Goal: Transaction & Acquisition: Purchase product/service

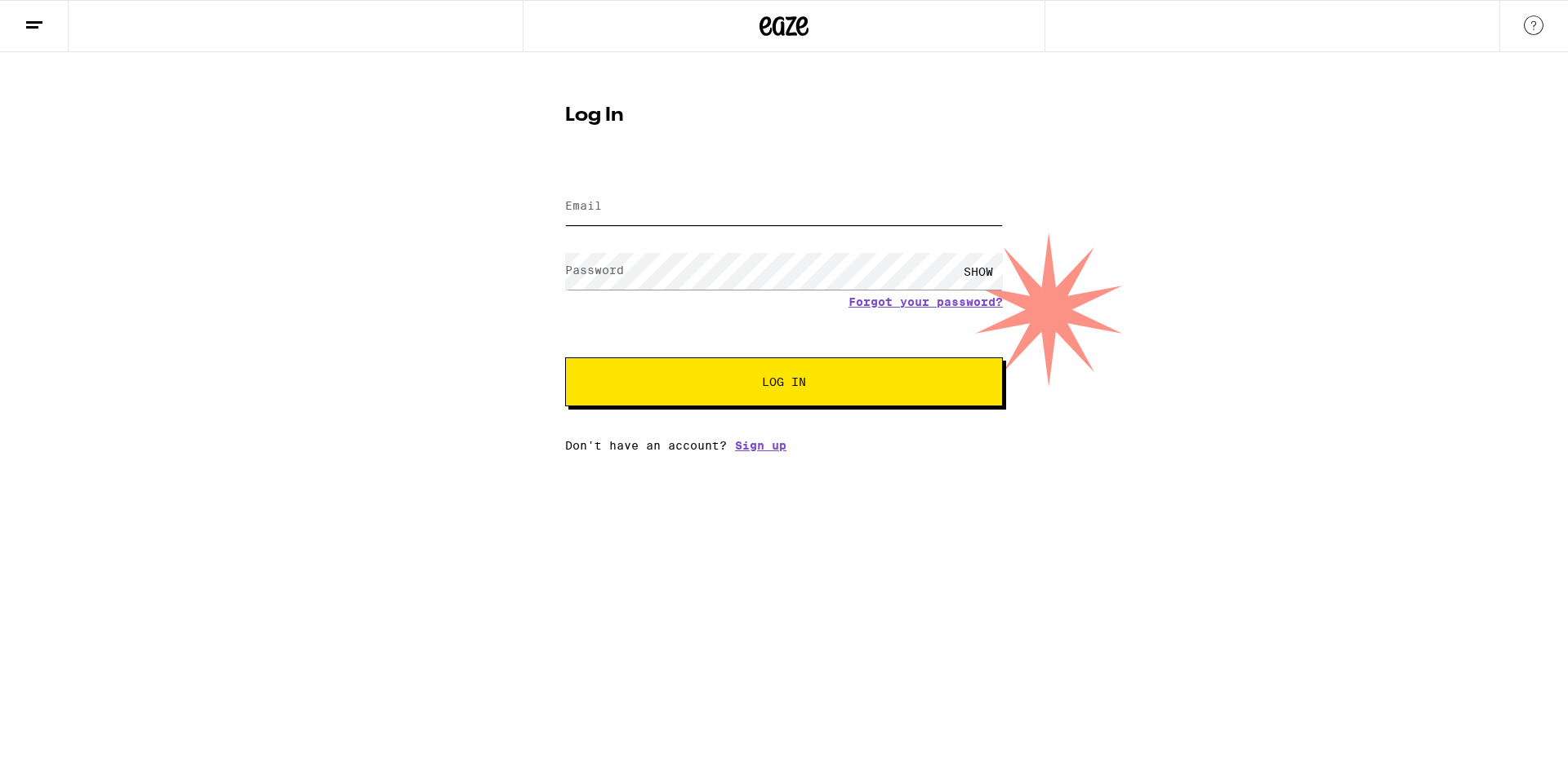
type input "[EMAIL_ADDRESS][DOMAIN_NAME]"
click at [183, 383] on div "Log In Email Email [EMAIL_ADDRESS][DOMAIN_NAME] Password Password SHOW Forgot y…" at bounding box center [784, 252] width 1568 height 400
click at [617, 362] on button "Log In" at bounding box center [784, 382] width 438 height 49
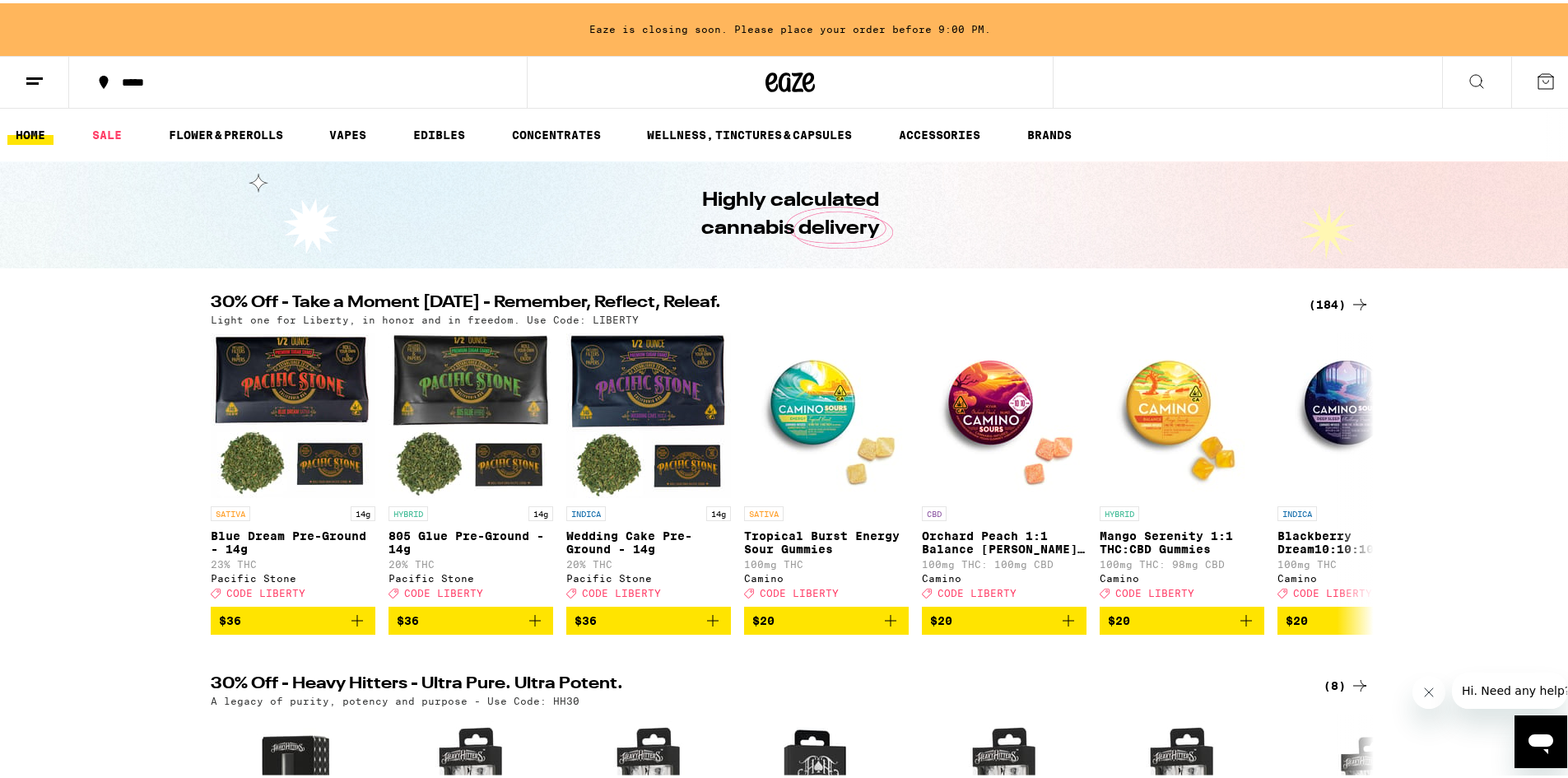
click at [115, 78] on div "*****" at bounding box center [306, 79] width 385 height 12
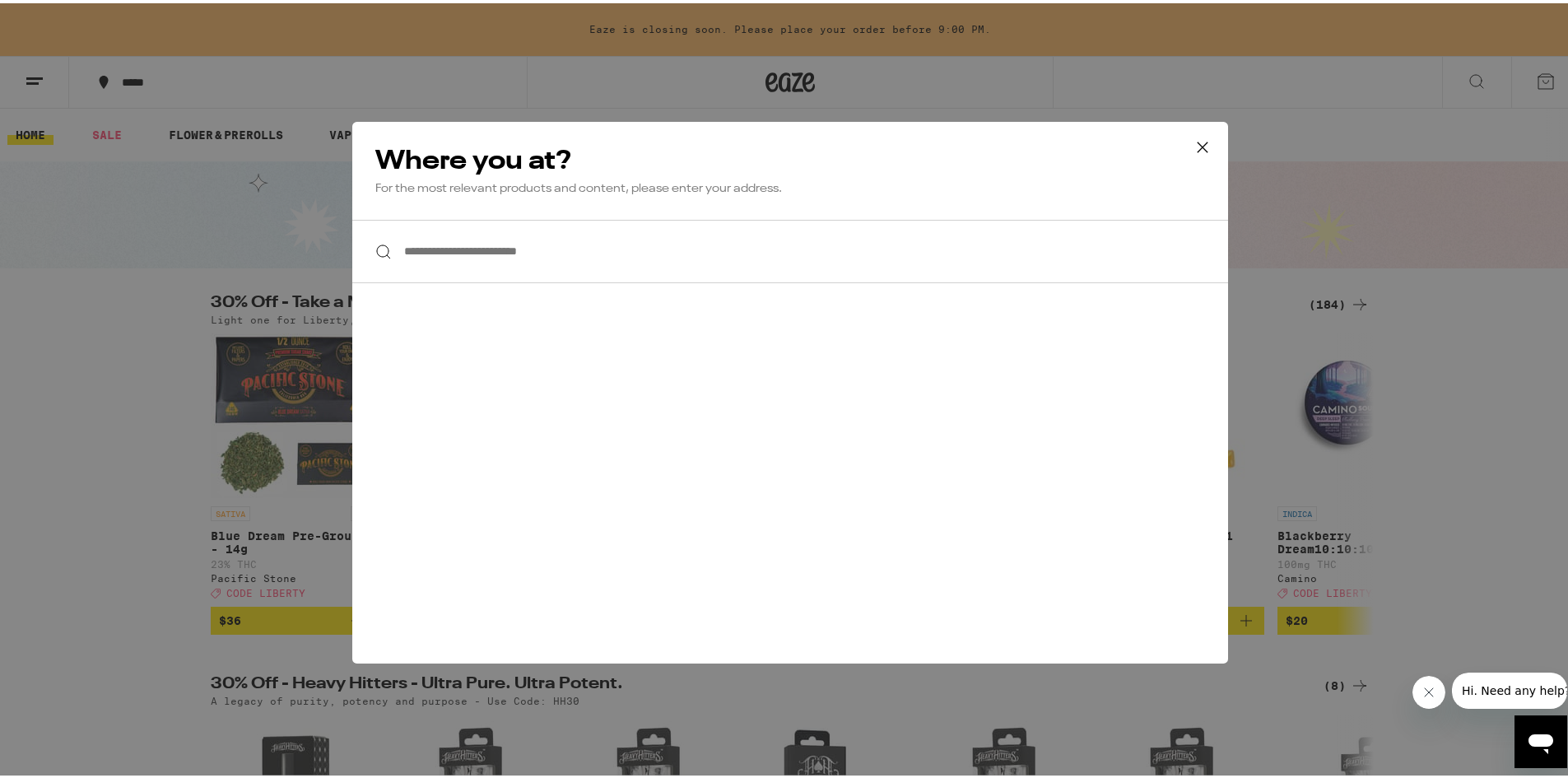
click at [460, 250] on input "**********" at bounding box center [789, 248] width 875 height 63
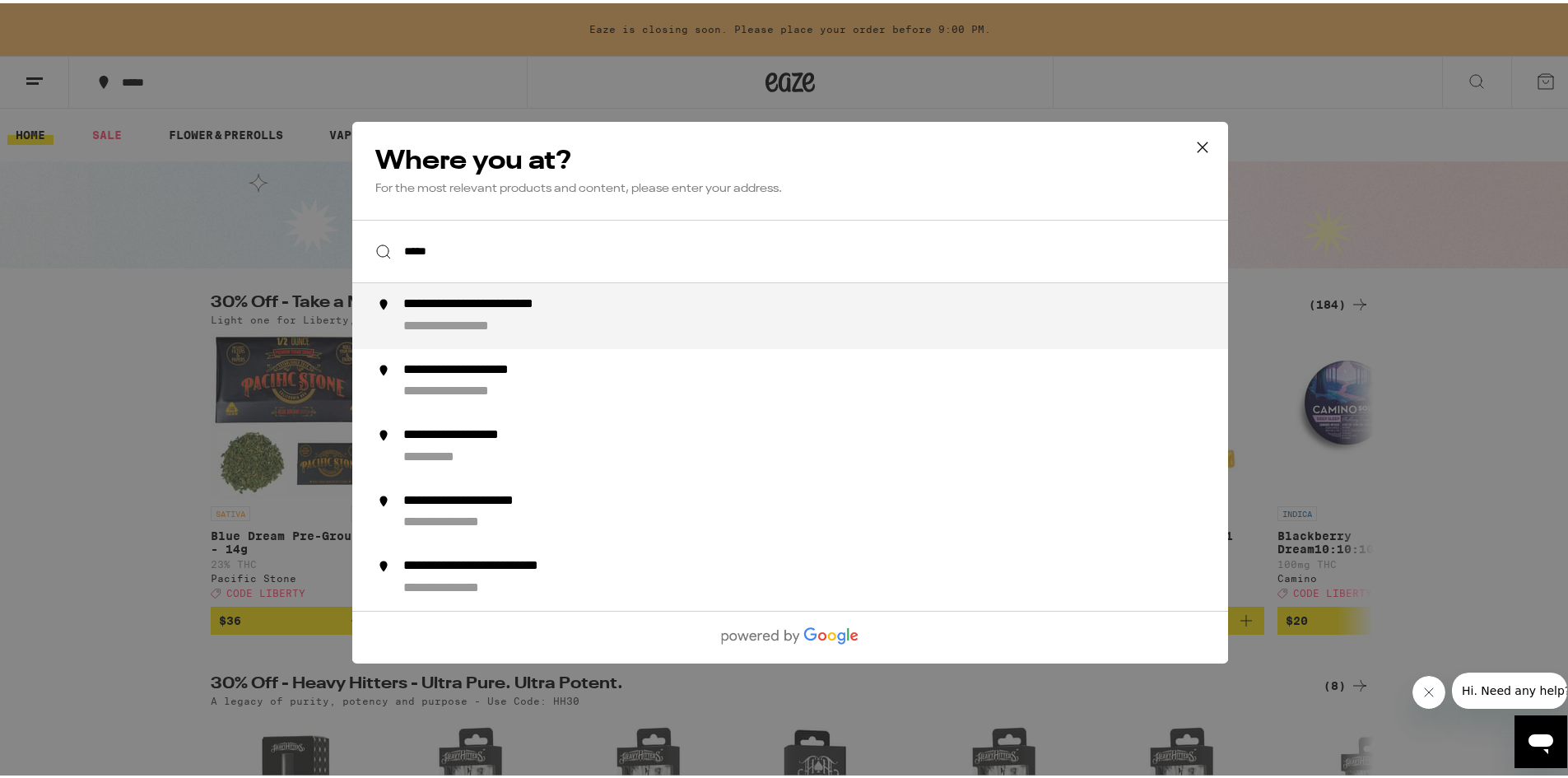
click at [463, 242] on input "*****" at bounding box center [789, 248] width 875 height 63
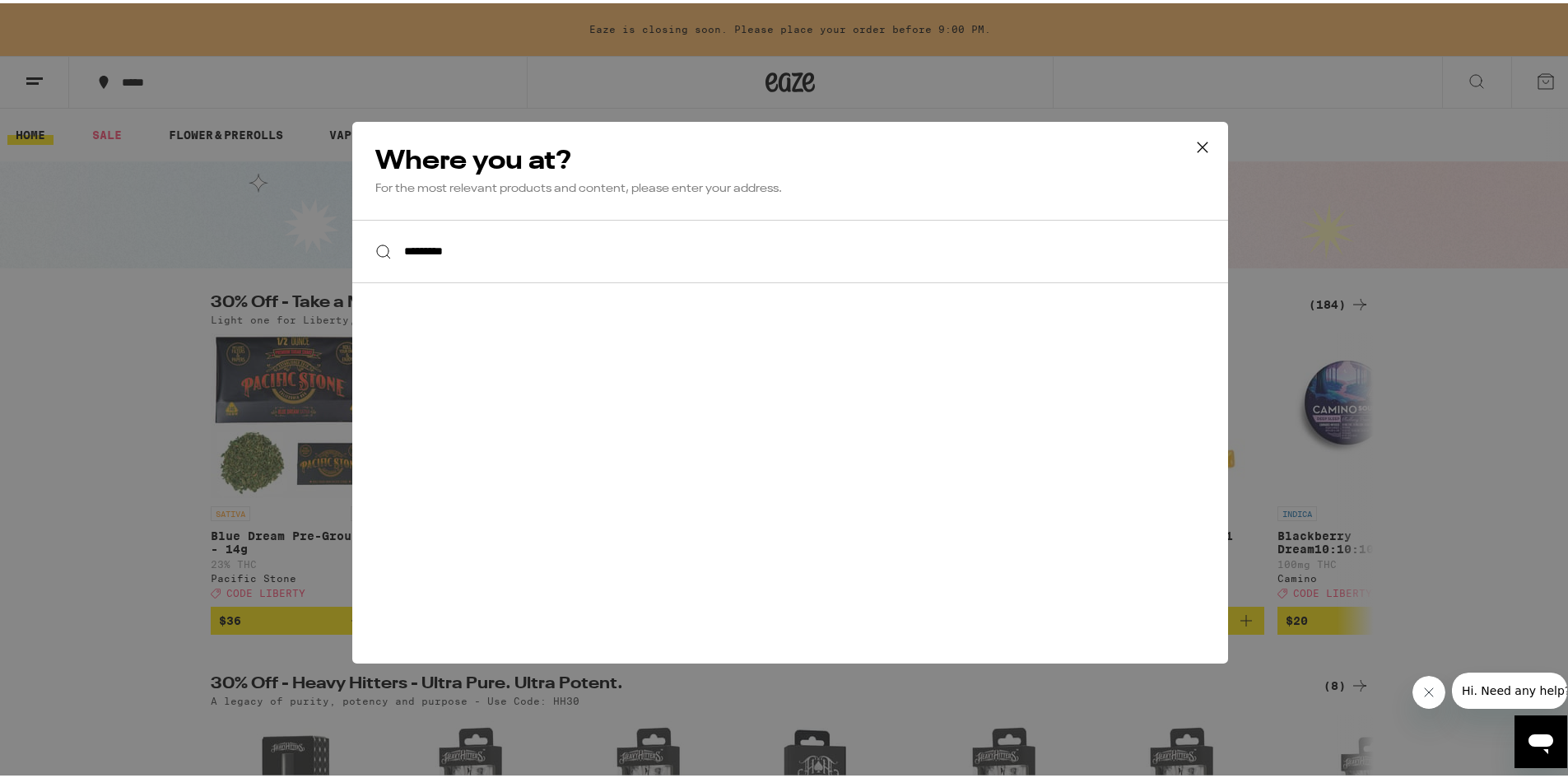
click at [463, 242] on input "*********" at bounding box center [789, 248] width 875 height 63
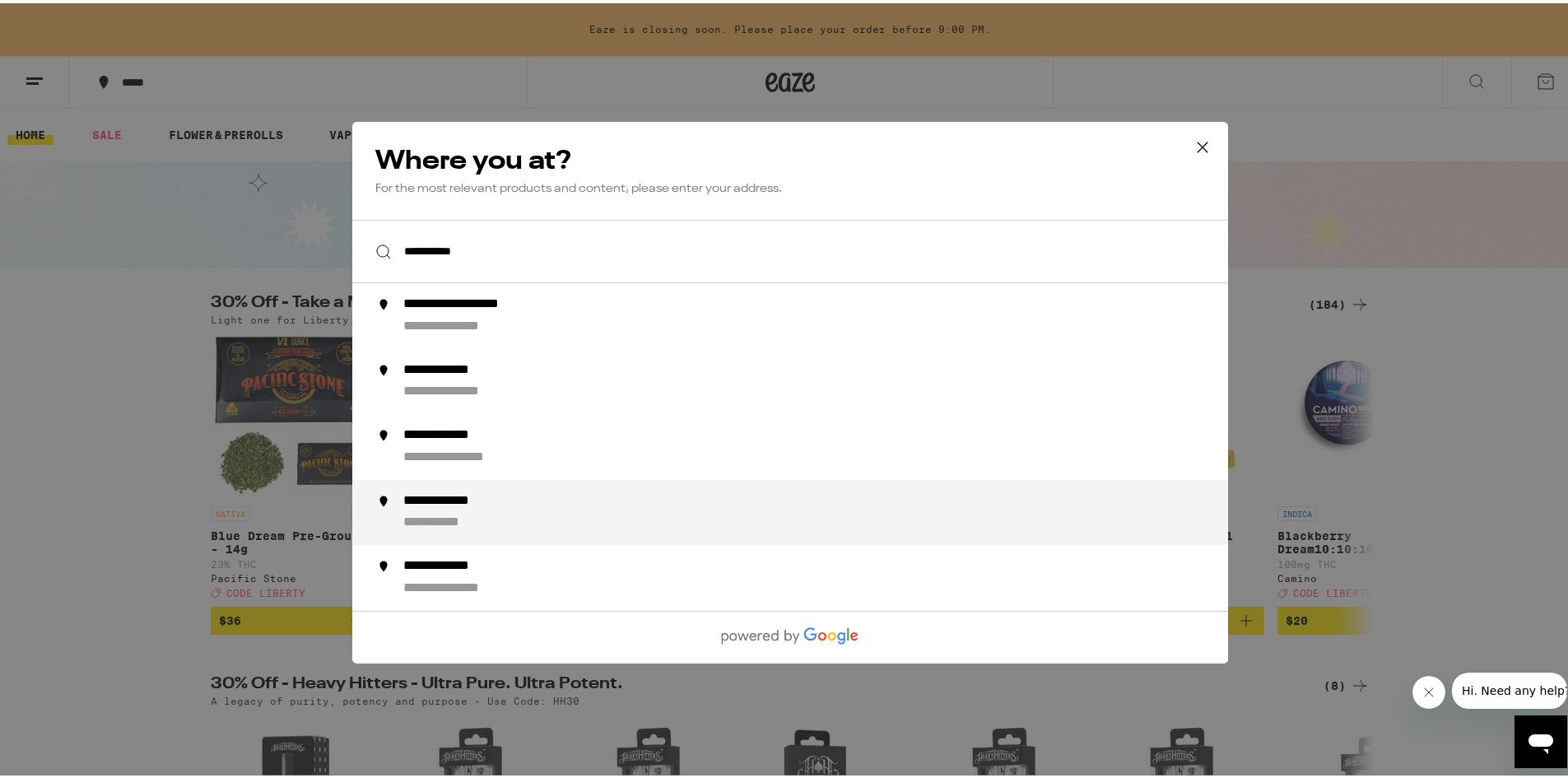
click at [484, 488] on li "**********" at bounding box center [789, 509] width 875 height 66
type input "**********"
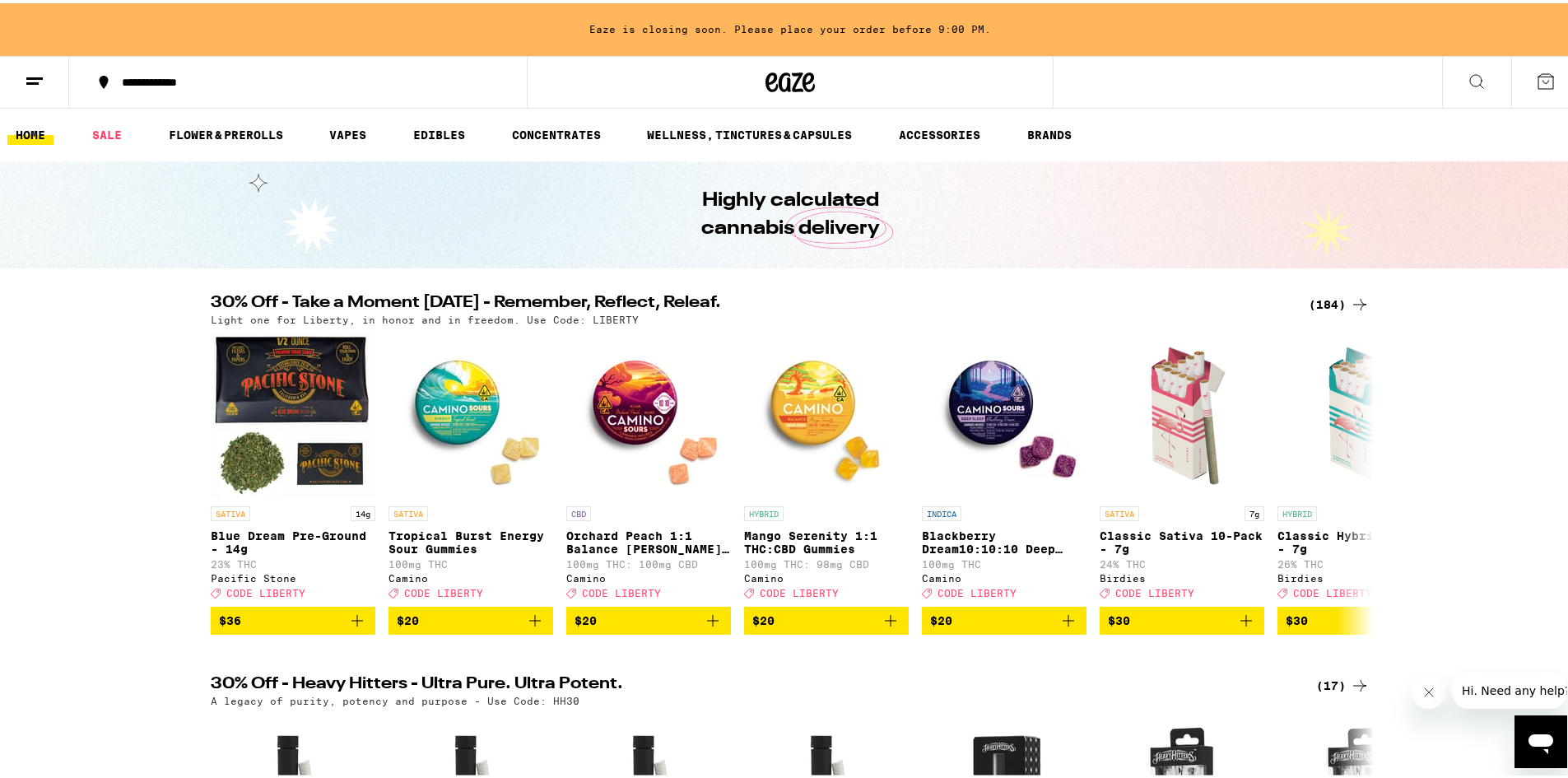
click at [1311, 303] on div "(184)" at bounding box center [1339, 301] width 61 height 19
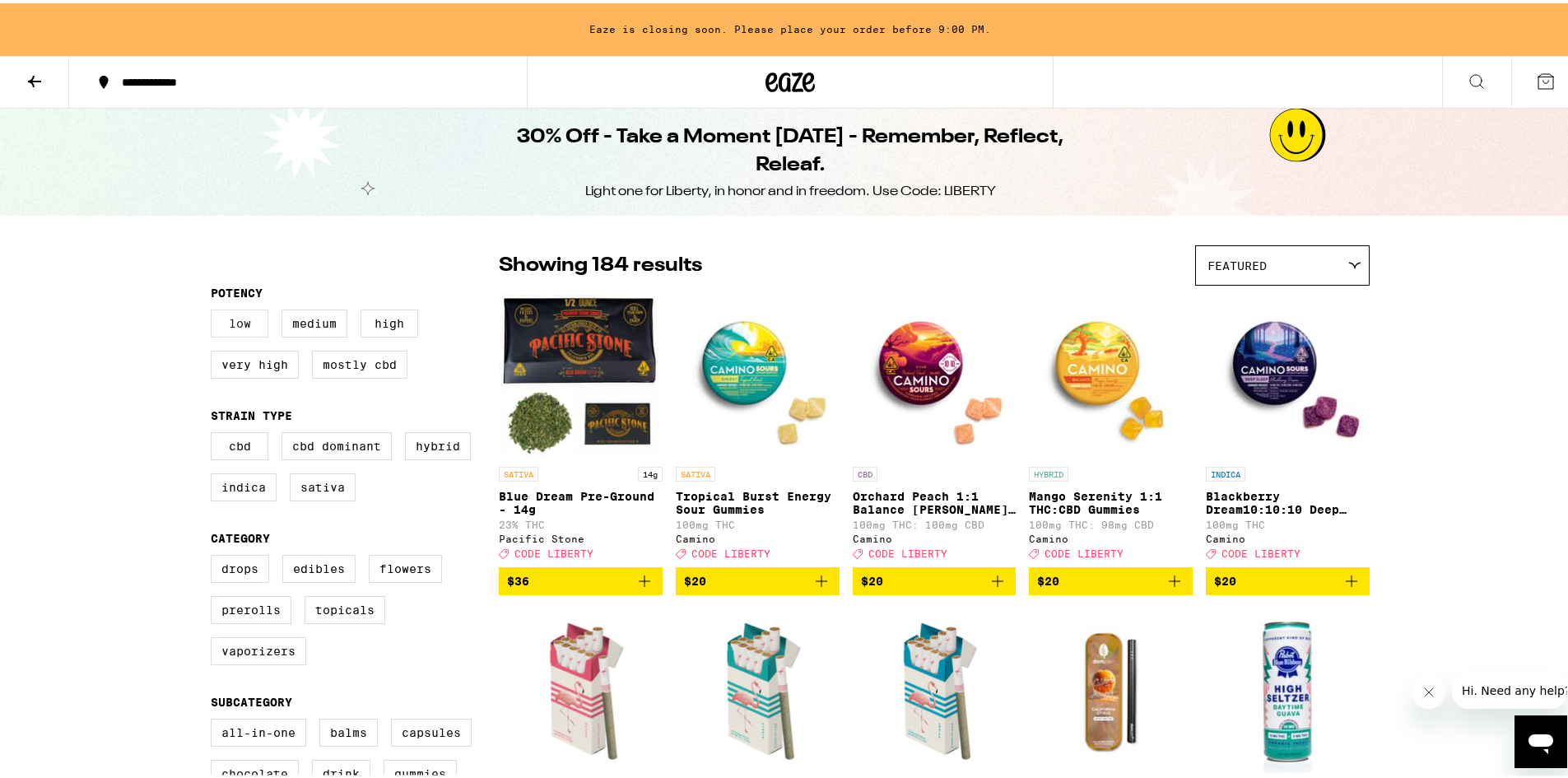
click at [239, 319] on label "Low" at bounding box center [239, 319] width 57 height 28
click at [215, 309] on input "Low" at bounding box center [214, 309] width 1 height 1
checkbox input "true"
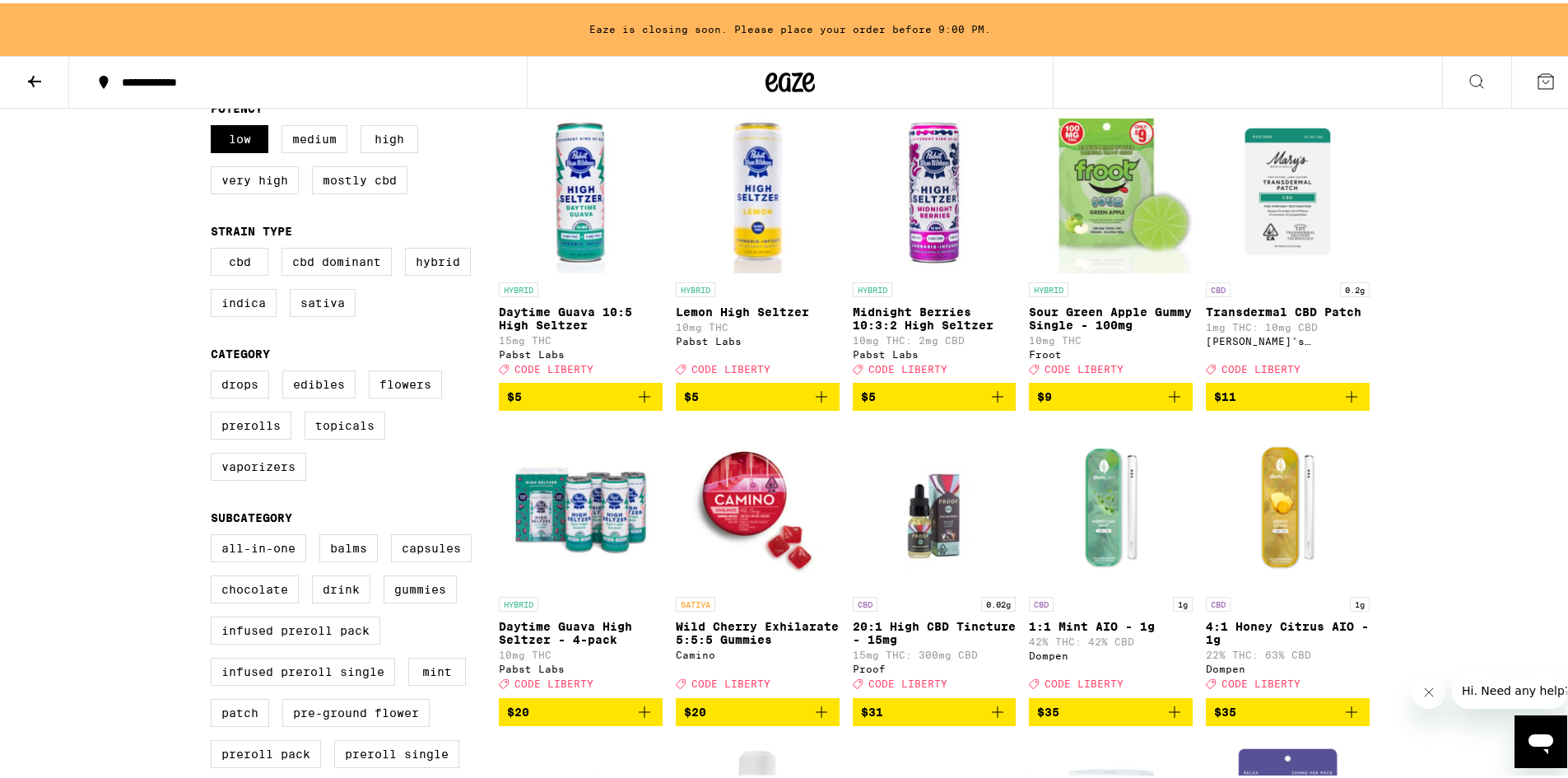
scroll to position [185, 0]
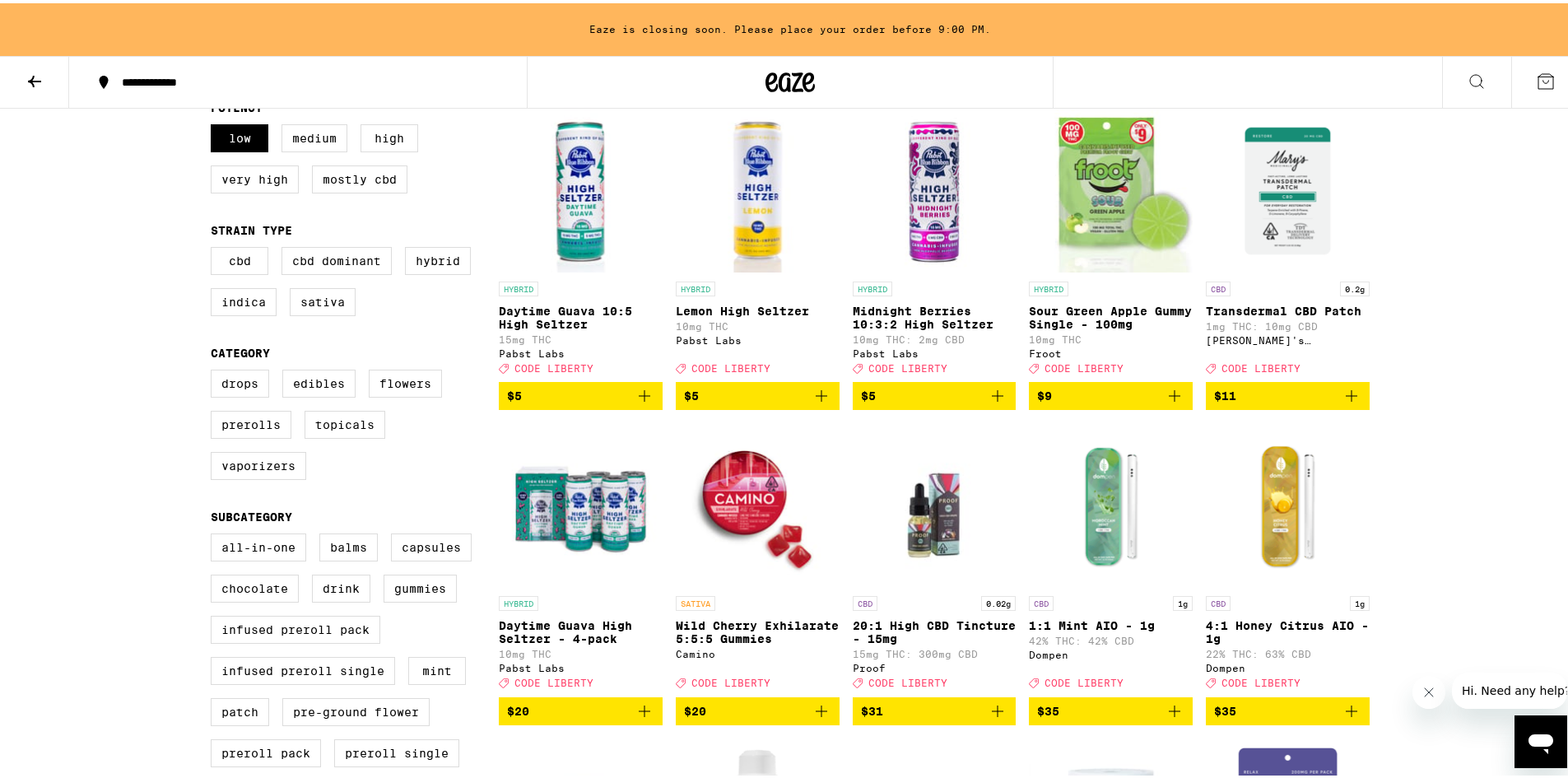
click at [1173, 718] on icon "Add to bag" at bounding box center [1174, 707] width 19 height 19
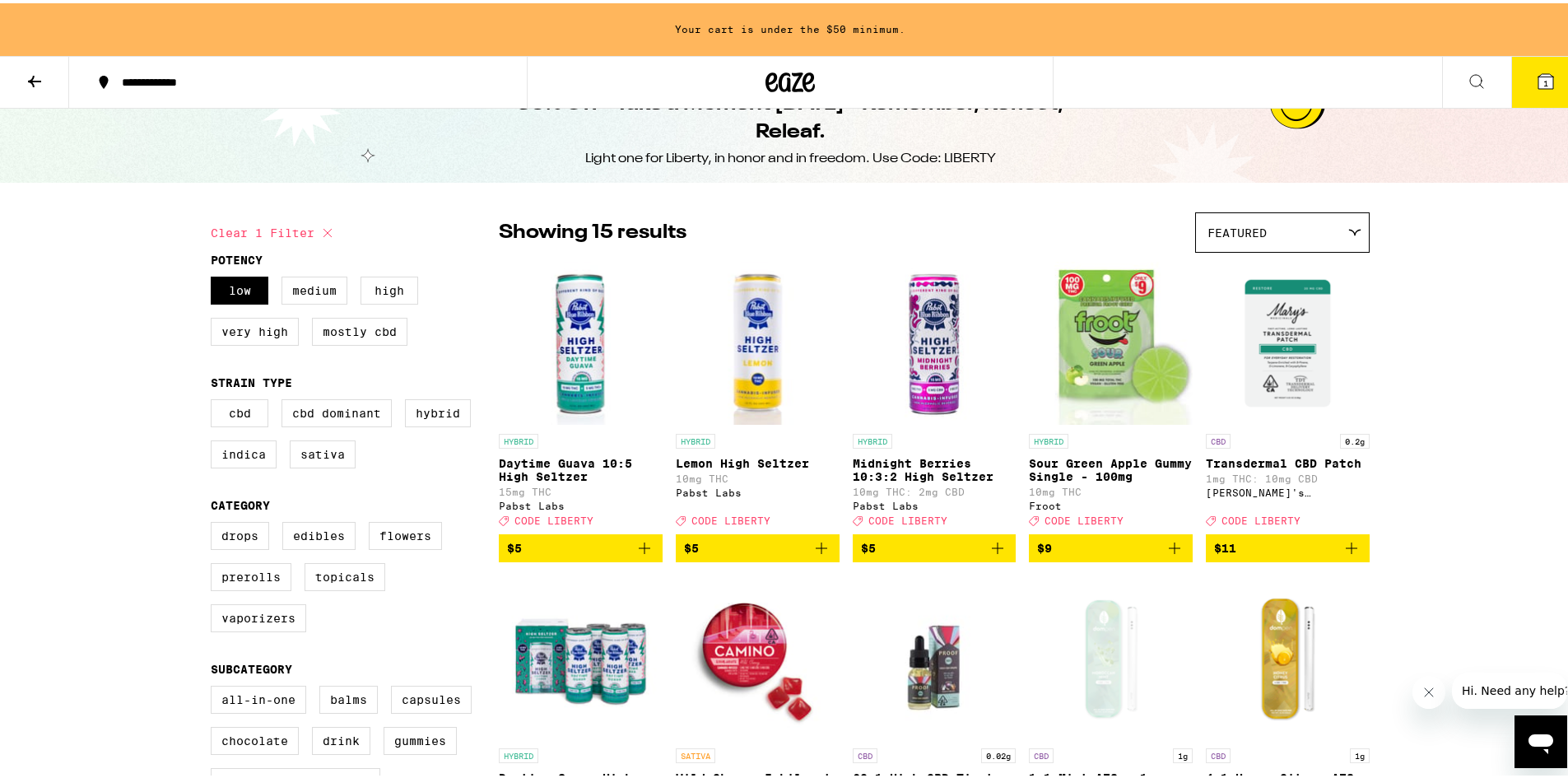
scroll to position [32, 0]
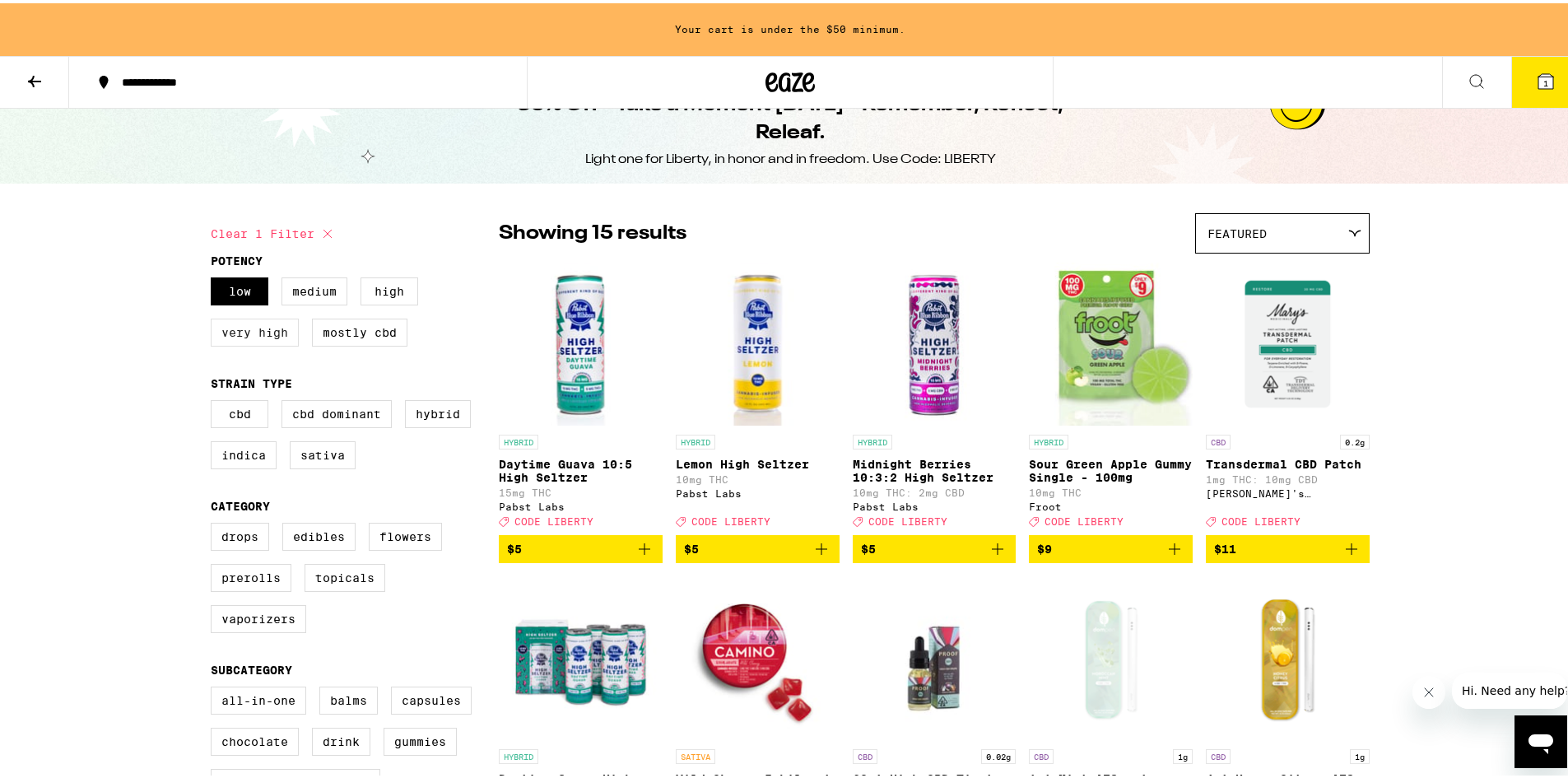
click at [281, 335] on label "Very High" at bounding box center [254, 329] width 88 height 28
click at [215, 277] on input "Very High" at bounding box center [214, 276] width 1 height 1
checkbox input "true"
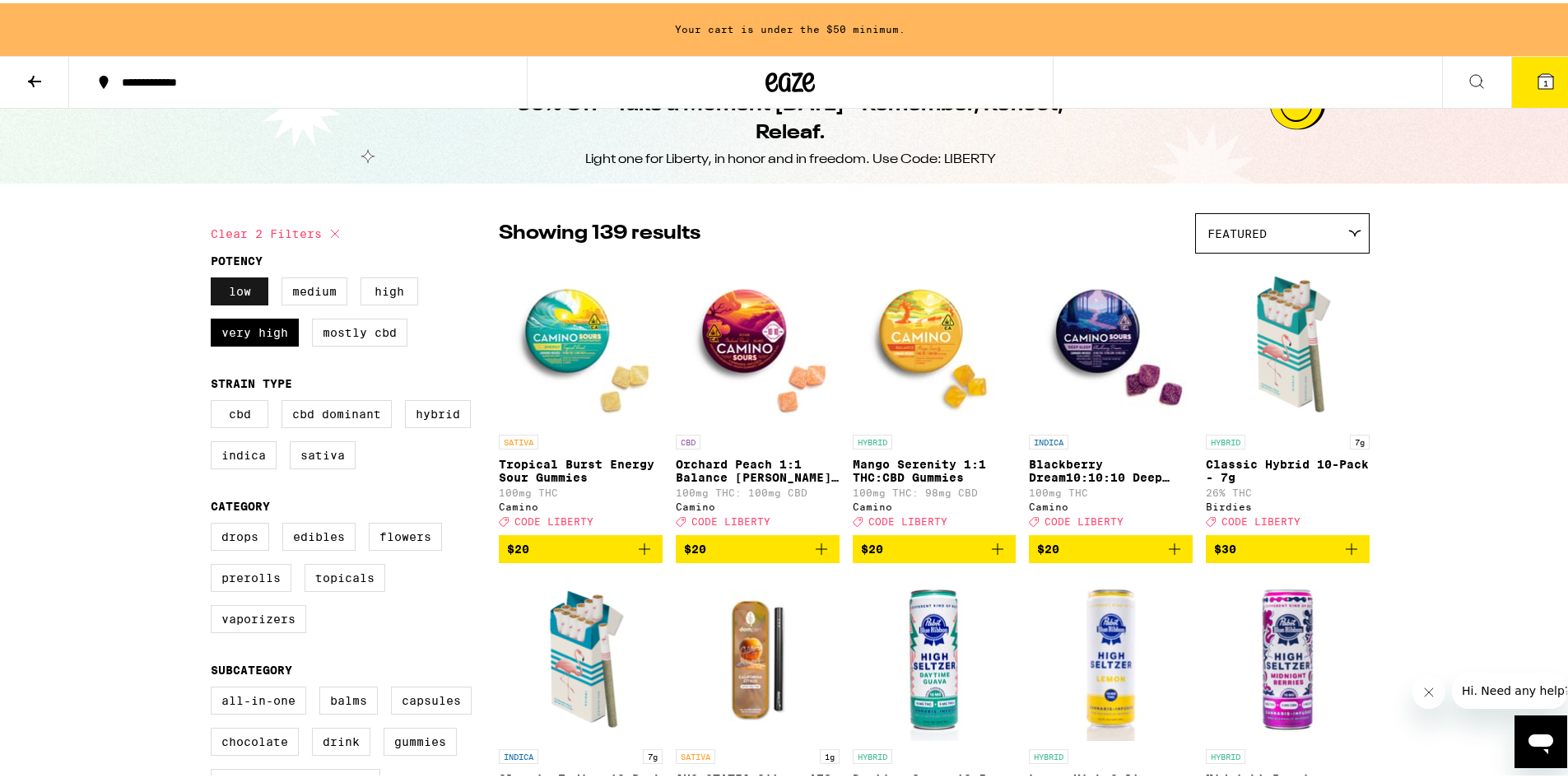
click at [247, 298] on label "Low" at bounding box center [239, 287] width 57 height 28
click at [215, 277] on input "Low" at bounding box center [214, 276] width 1 height 1
checkbox input "false"
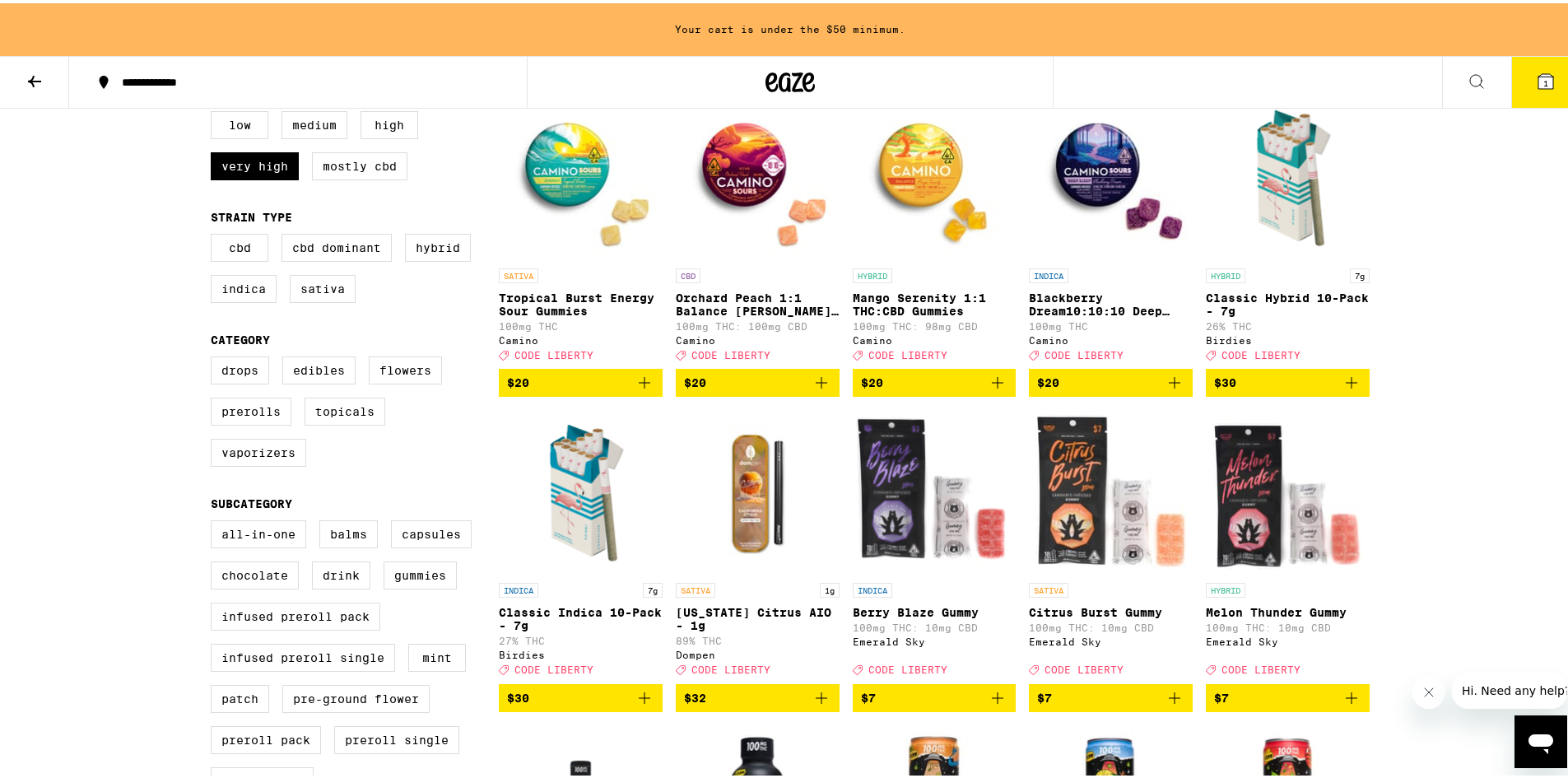
scroll to position [205, 0]
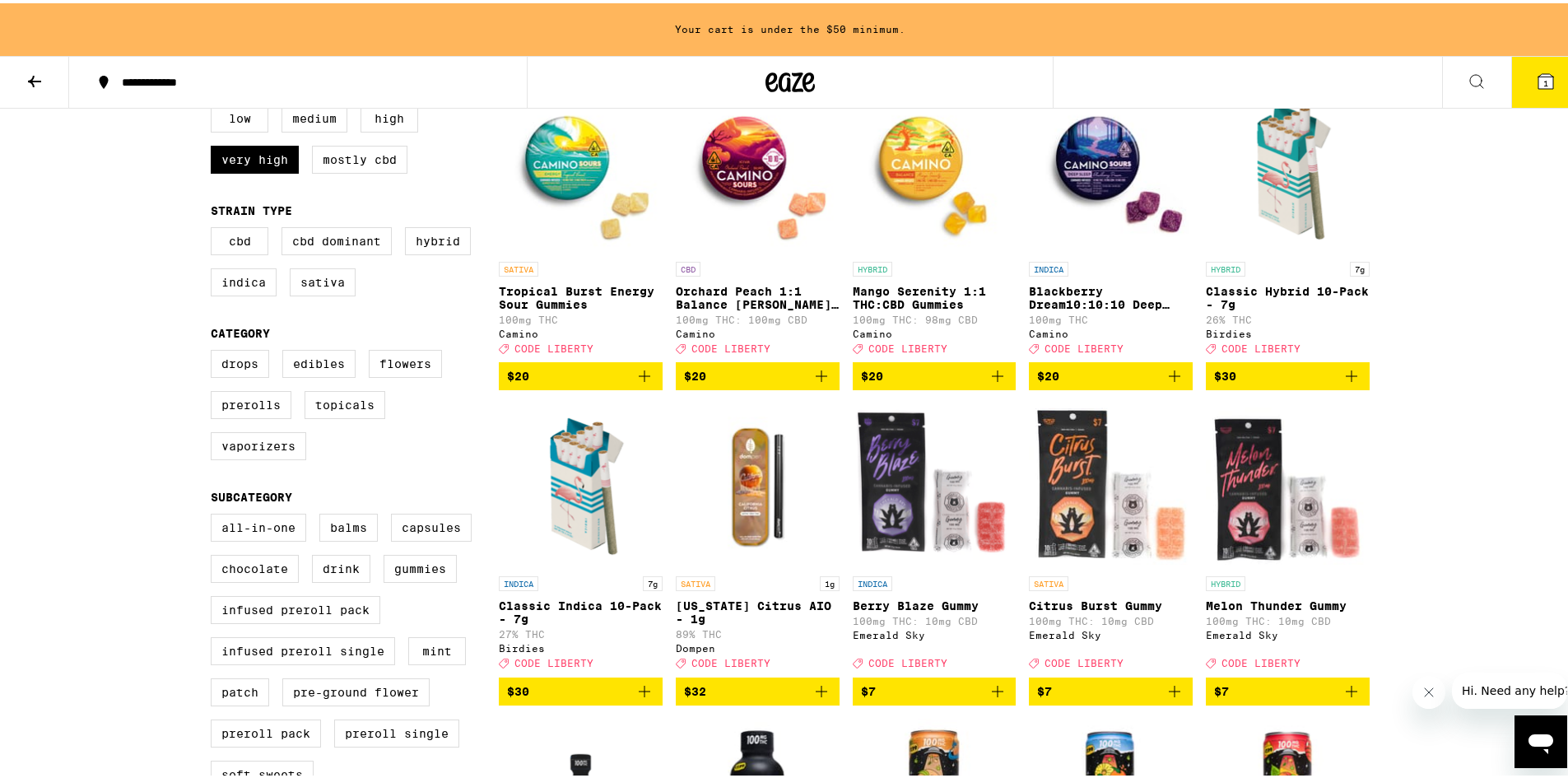
click at [816, 695] on icon "Add to bag" at bounding box center [821, 689] width 12 height 12
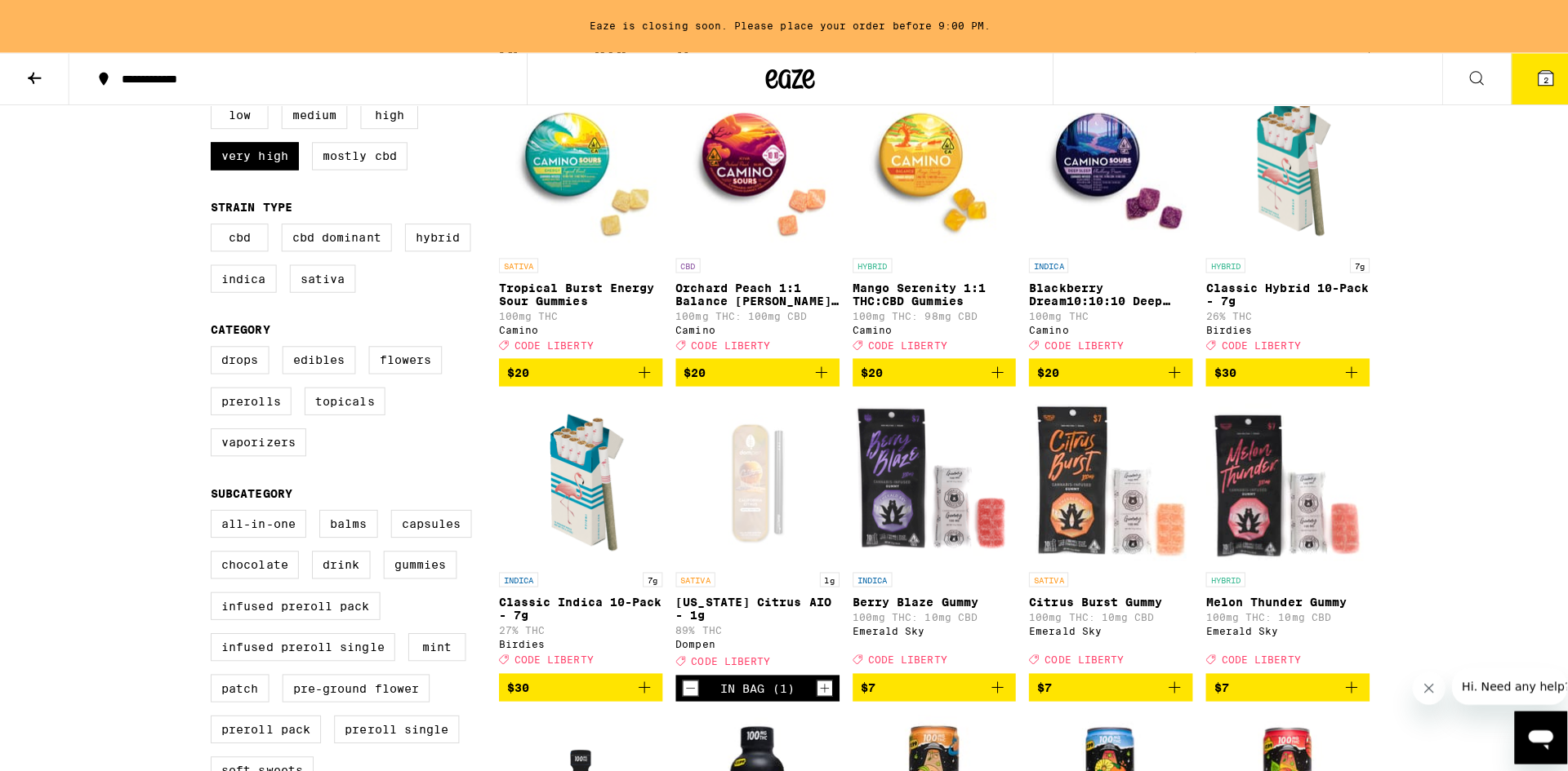
scroll to position [0, 0]
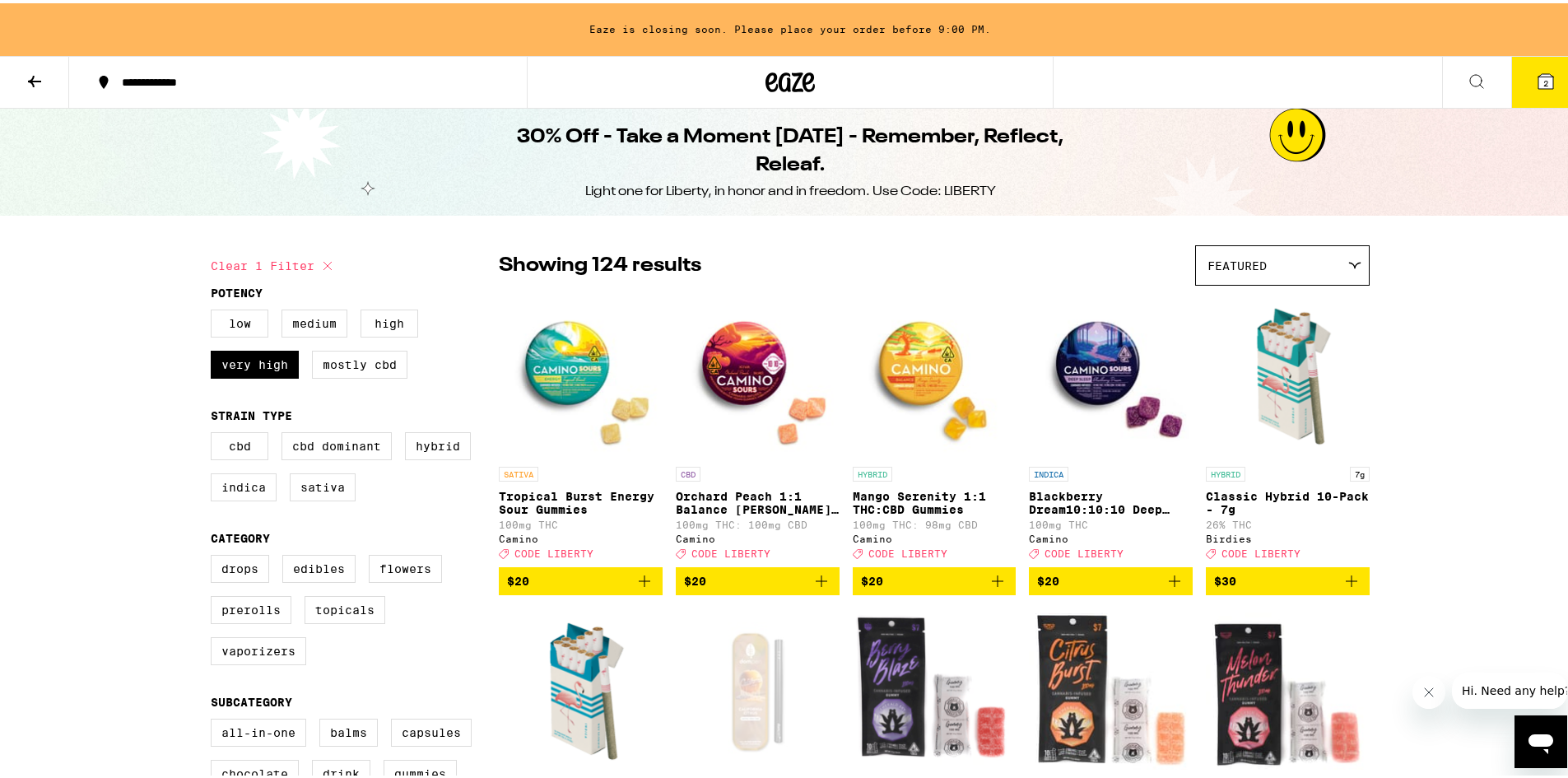
click at [38, 83] on icon at bounding box center [34, 78] width 19 height 19
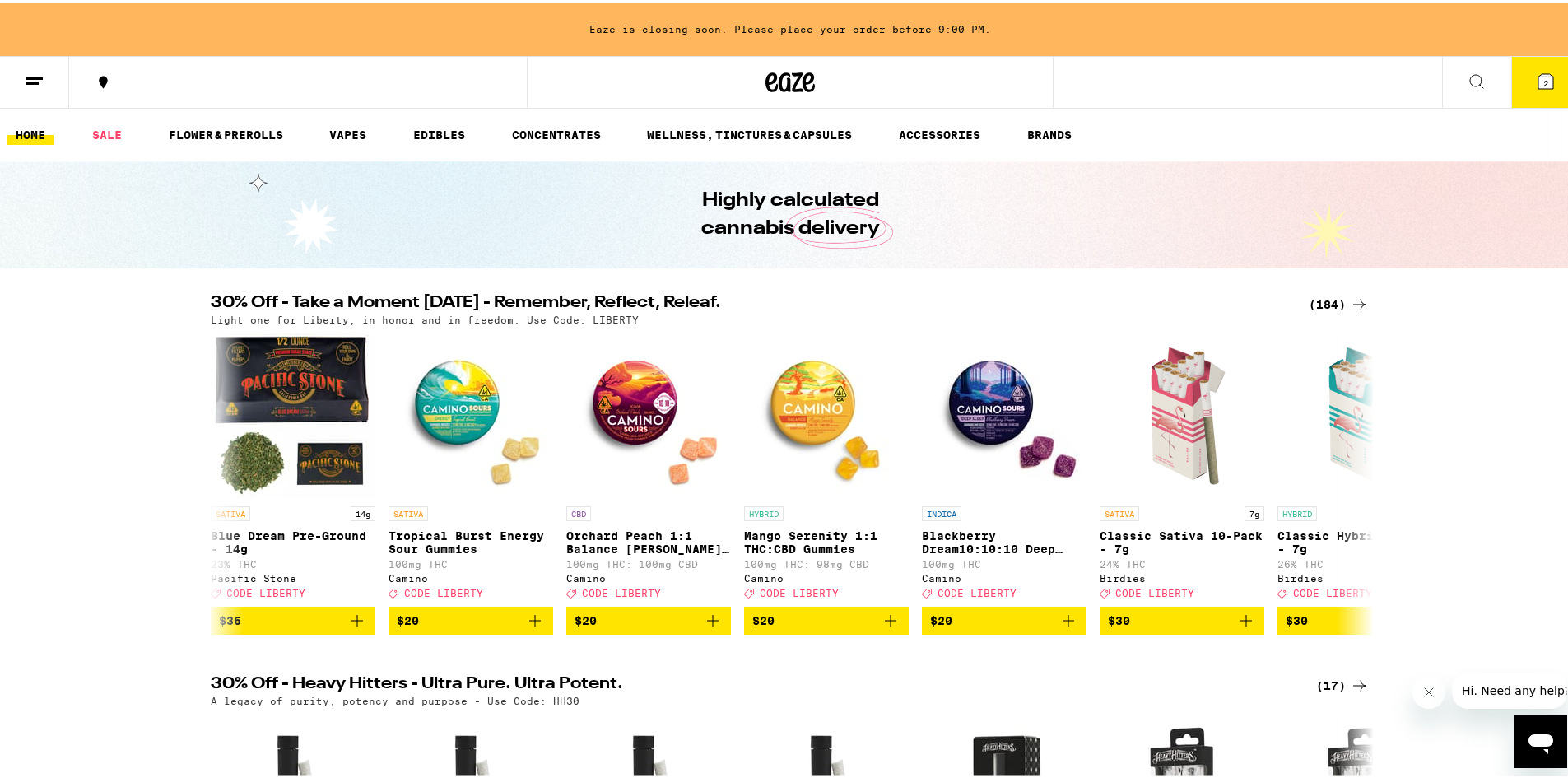
click at [1470, 80] on icon at bounding box center [1477, 78] width 13 height 13
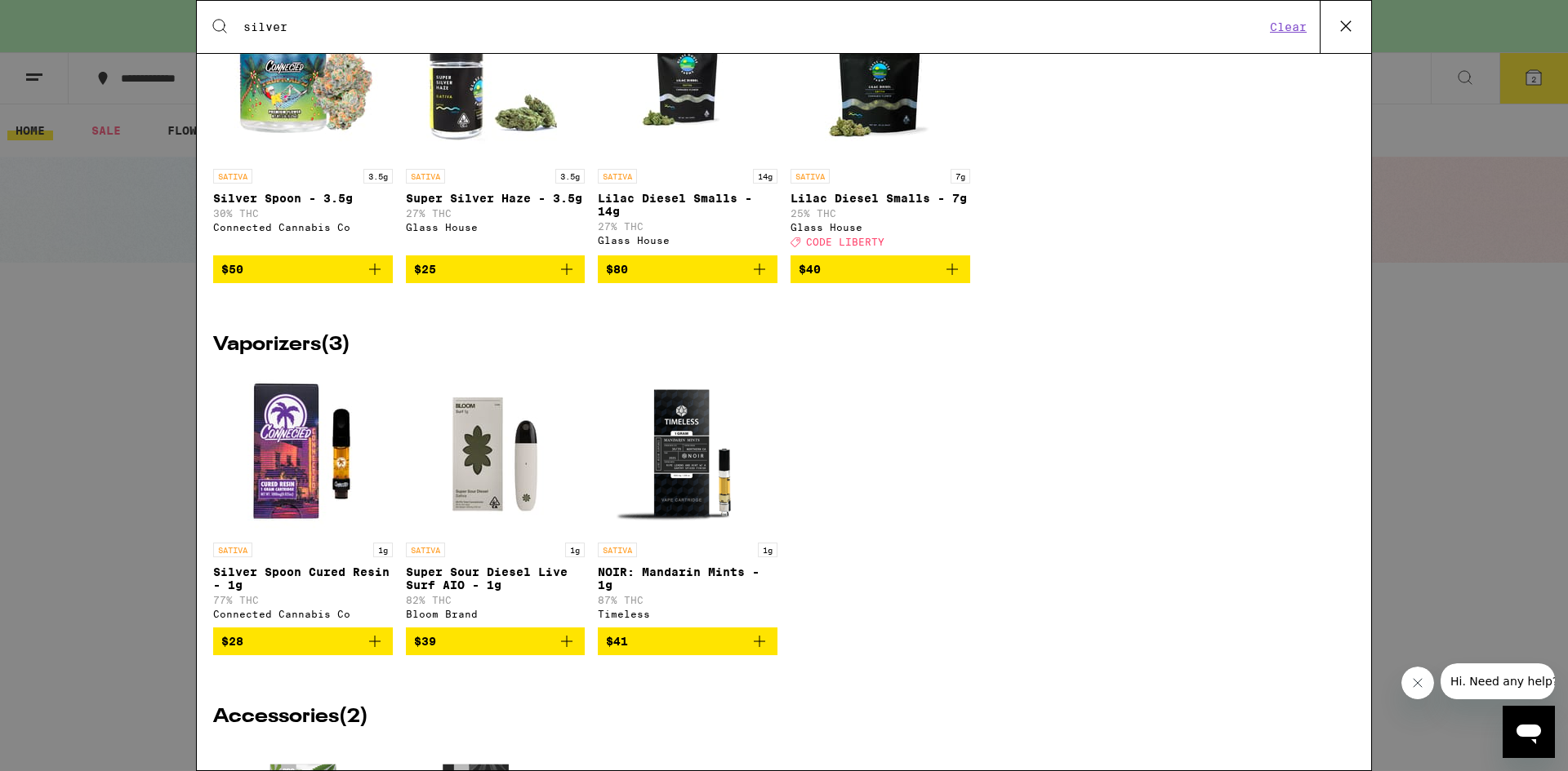
scroll to position [859, 0]
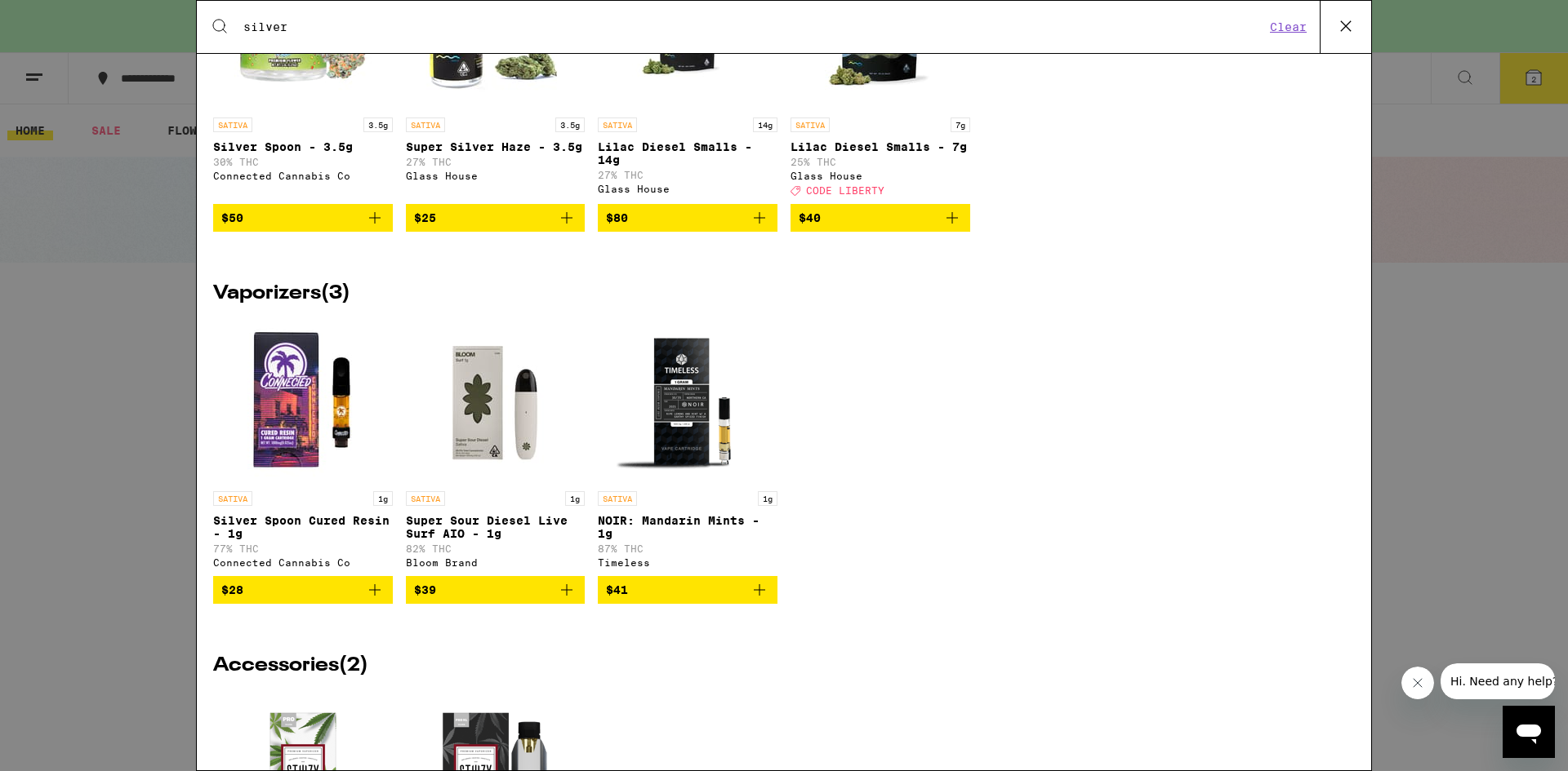
click at [567, 600] on icon "Add to bag" at bounding box center [566, 590] width 19 height 19
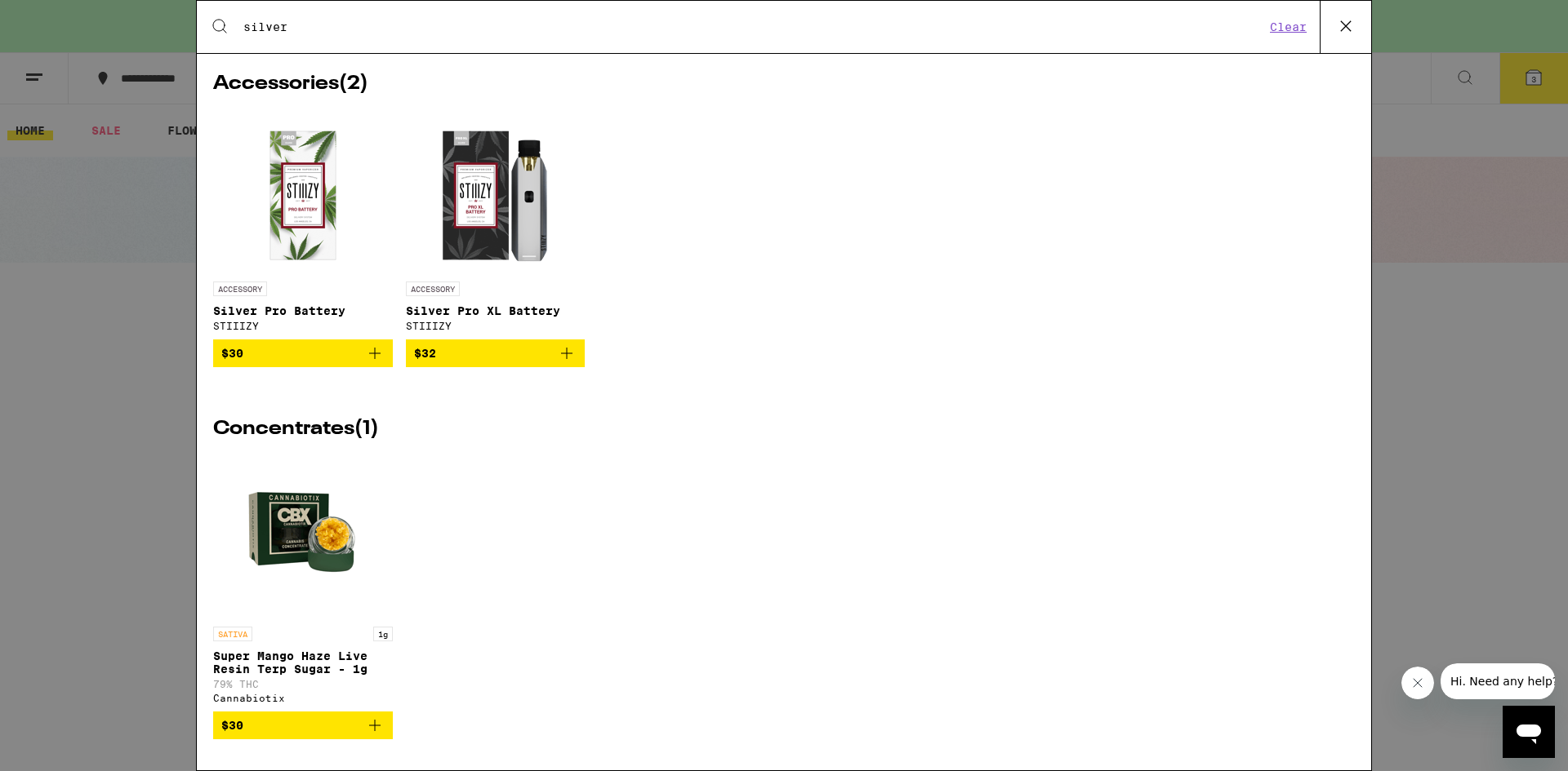
scroll to position [1441, 0]
click at [447, 29] on input "silver" at bounding box center [753, 27] width 1022 height 15
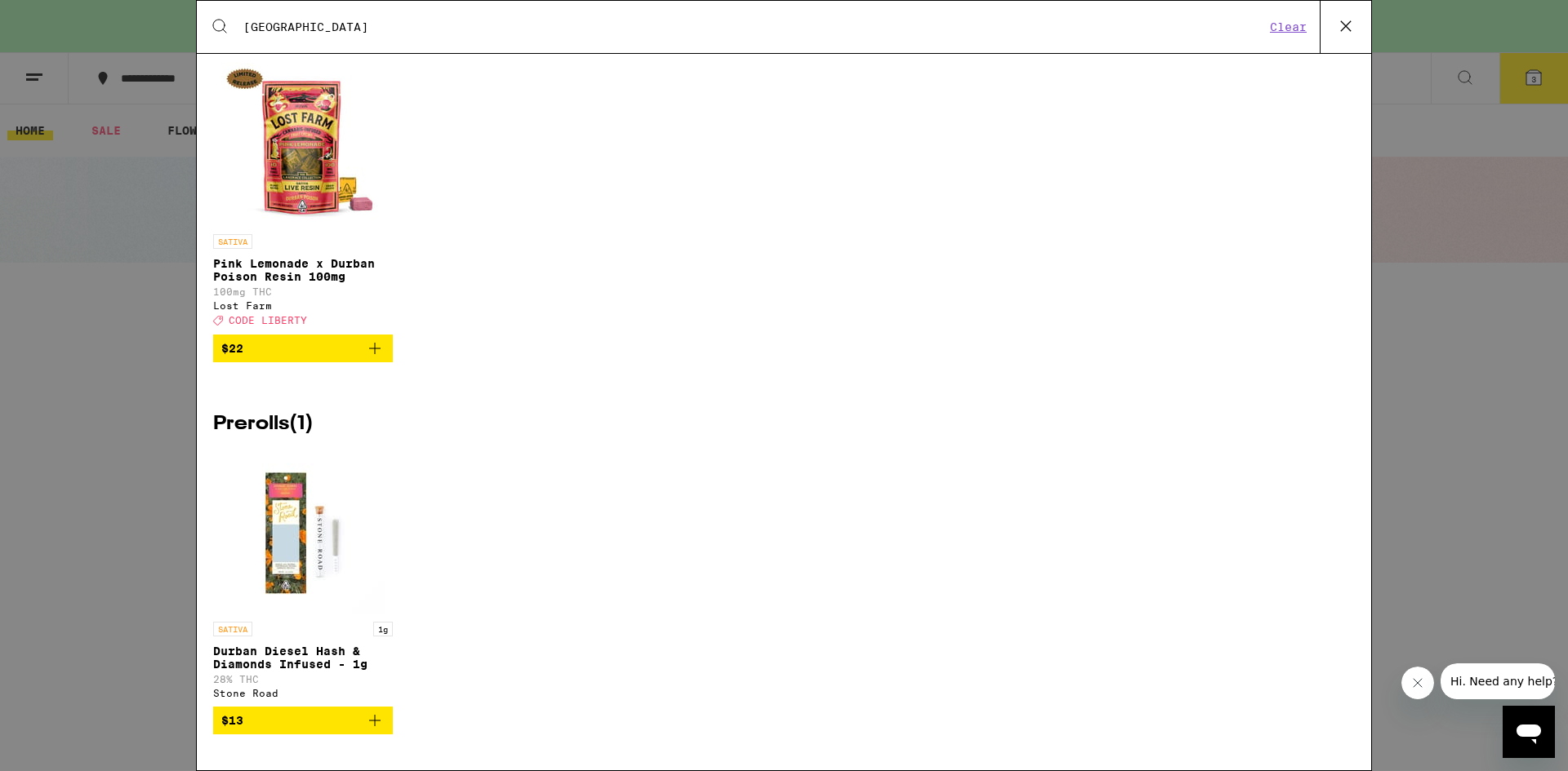
scroll to position [914, 0]
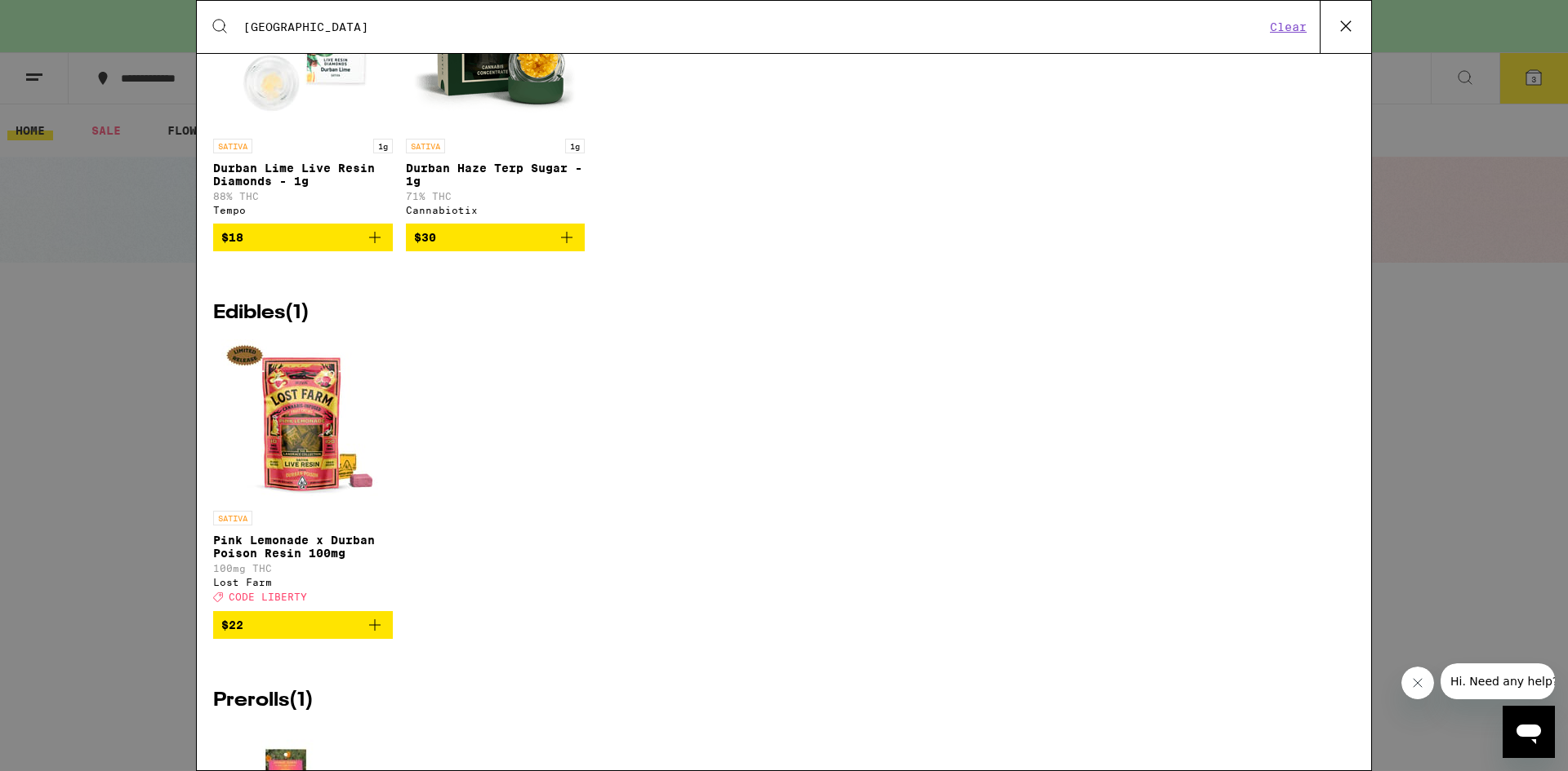
click at [810, 394] on div "SATIVA Pink Lemonade x Durban Poison Resin 100mg 100mg THC Lost Farm Deal Creat…" at bounding box center [784, 500] width 1142 height 323
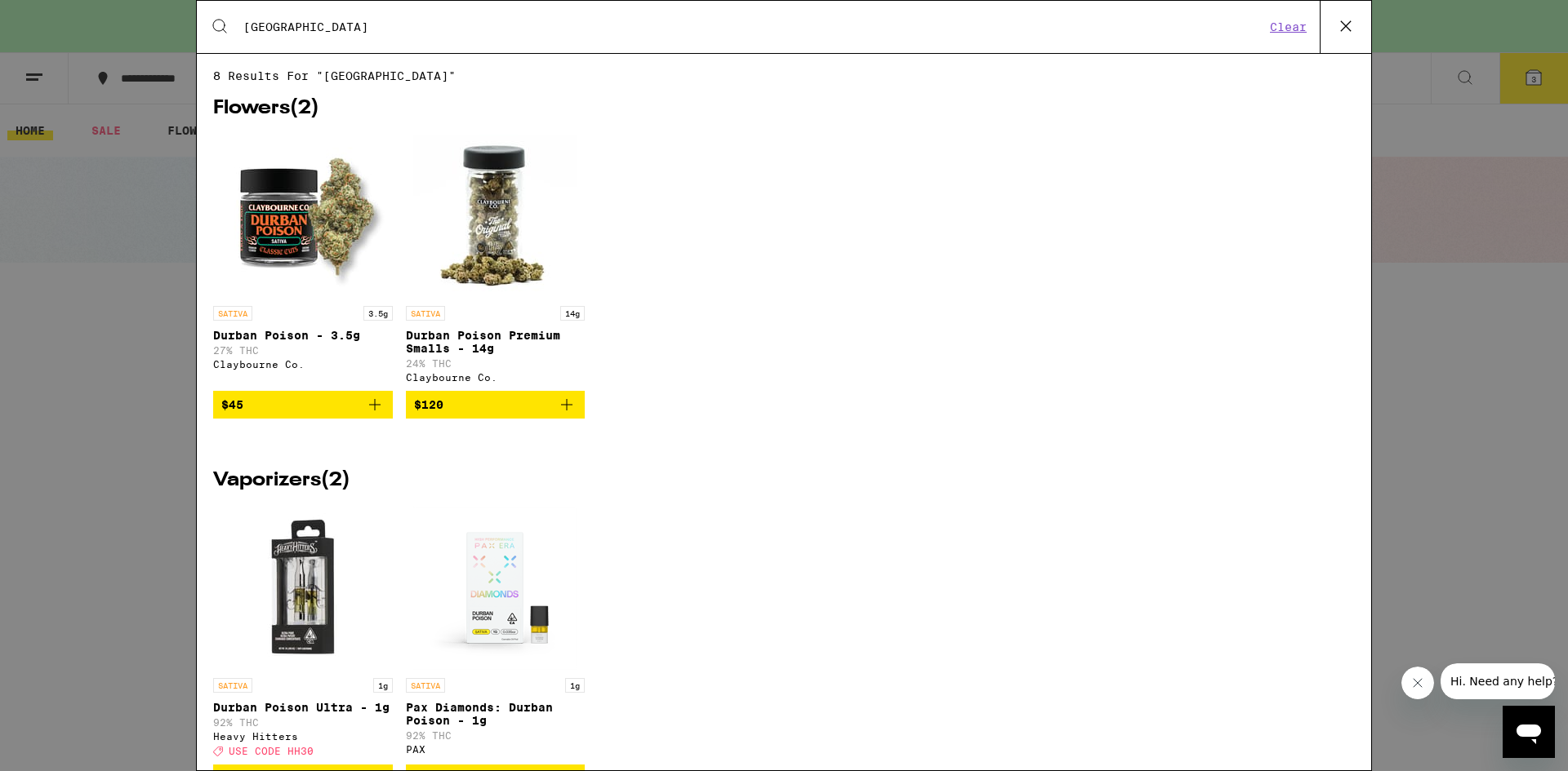
scroll to position [0, 0]
click at [317, 33] on input "[GEOGRAPHIC_DATA]" at bounding box center [753, 27] width 1022 height 15
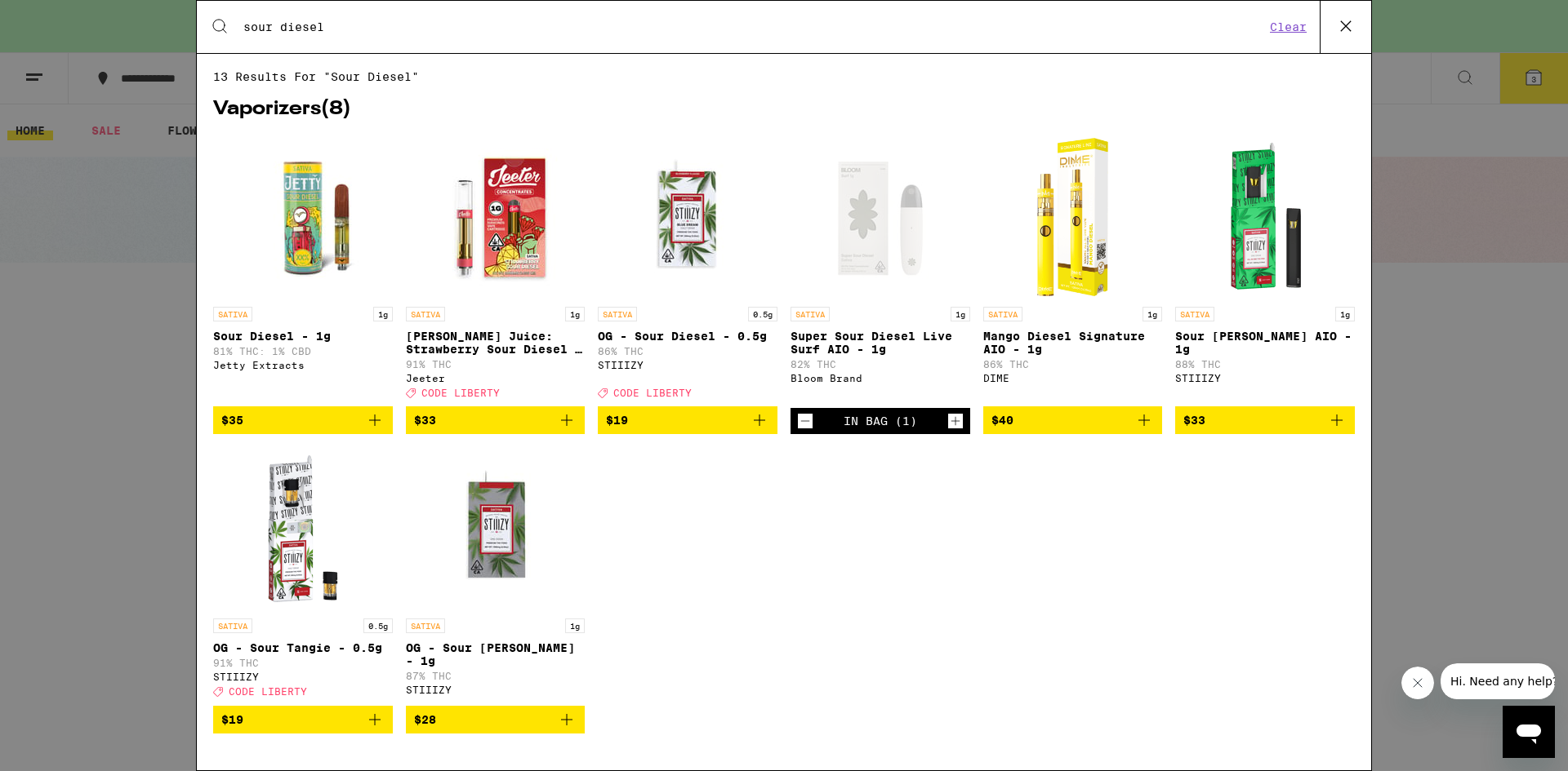
type input "sour diesel"
click at [1387, 476] on div "Search for Products sour diesel Clear 13 results for "sour diesel" Vaporizers (…" at bounding box center [784, 385] width 1568 height 771
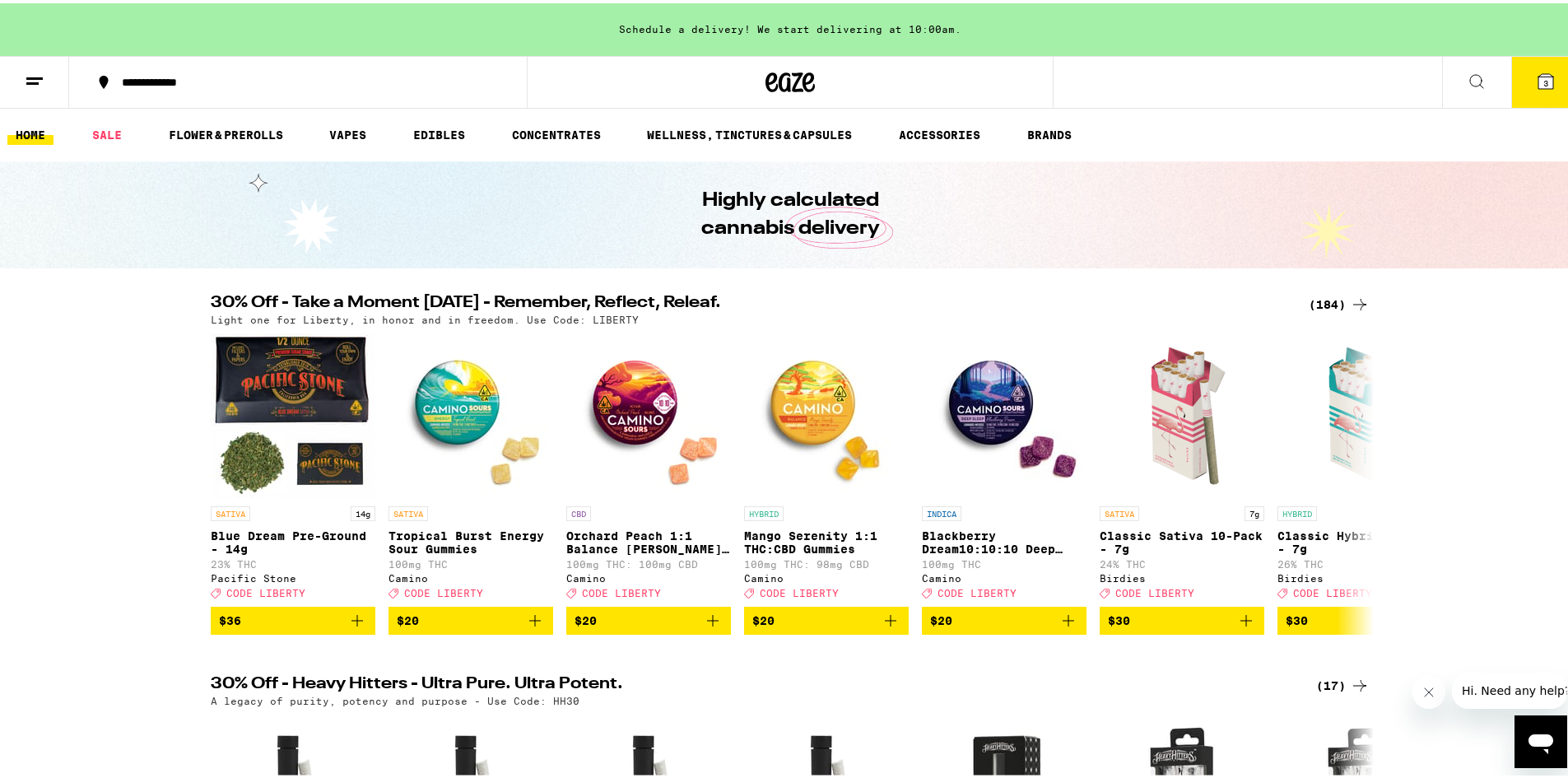
click at [1536, 65] on button "3" at bounding box center [1546, 79] width 69 height 51
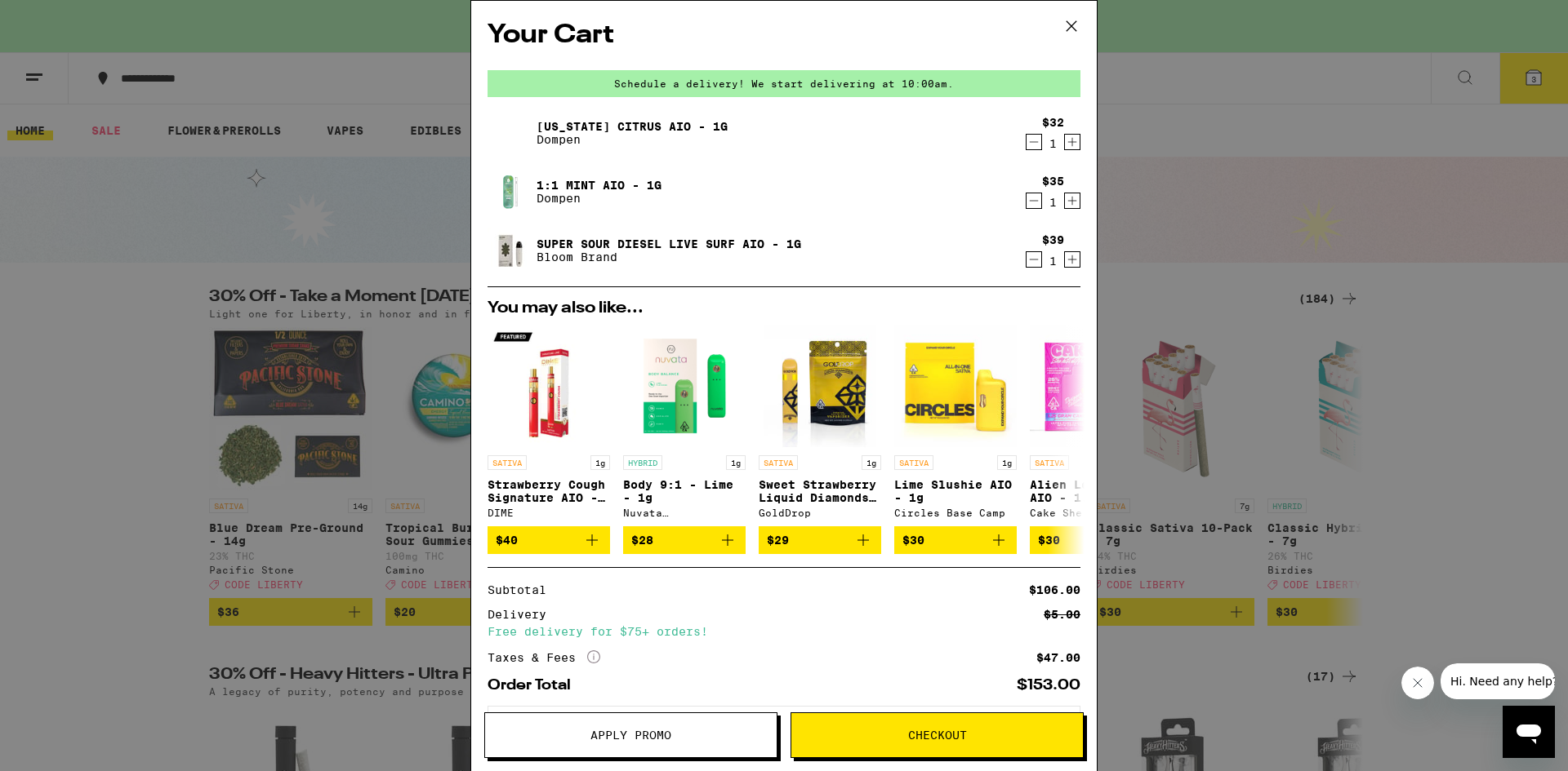
click at [1074, 24] on icon at bounding box center [1071, 26] width 24 height 24
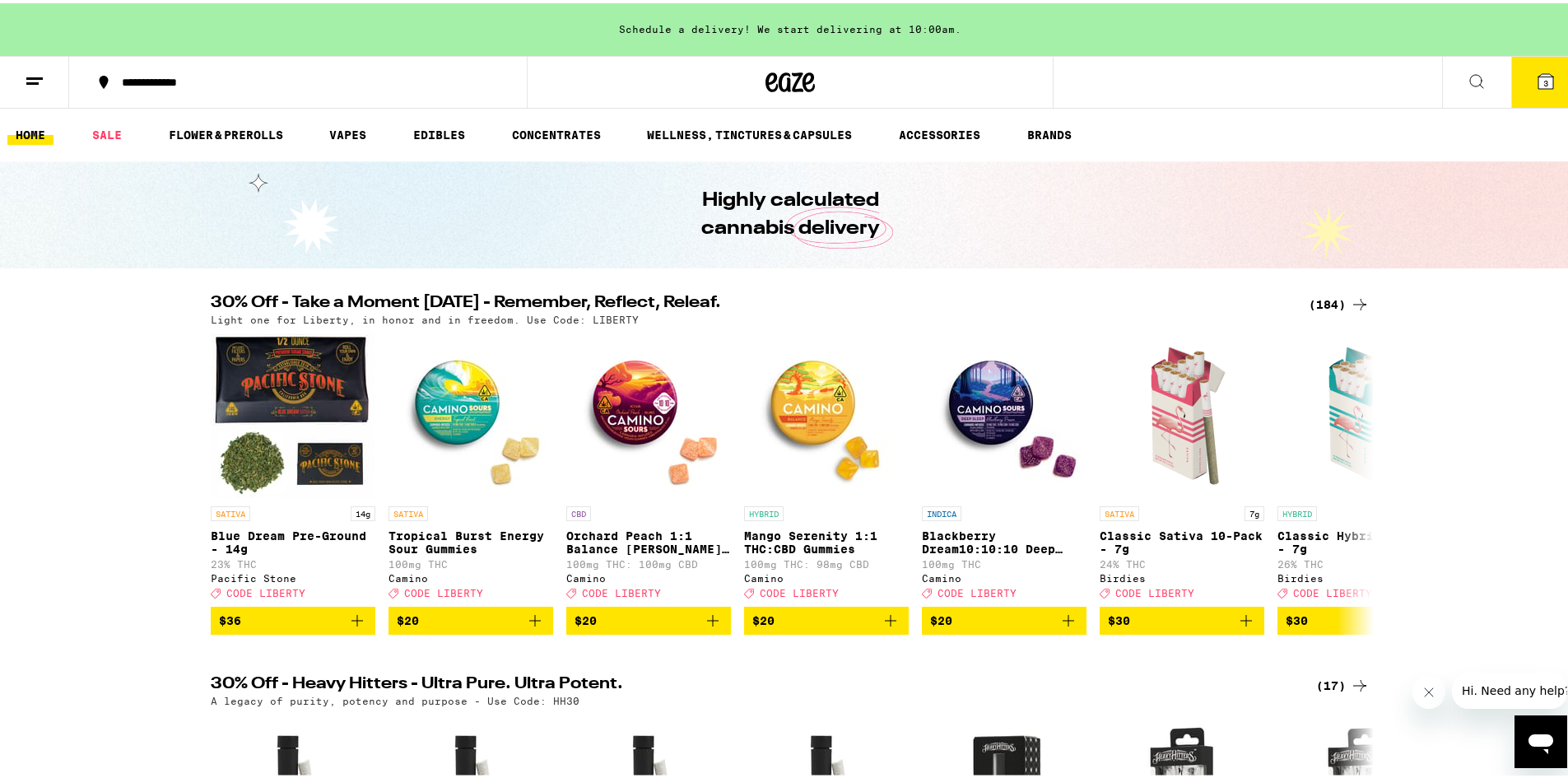
click at [1539, 86] on icon at bounding box center [1546, 78] width 15 height 15
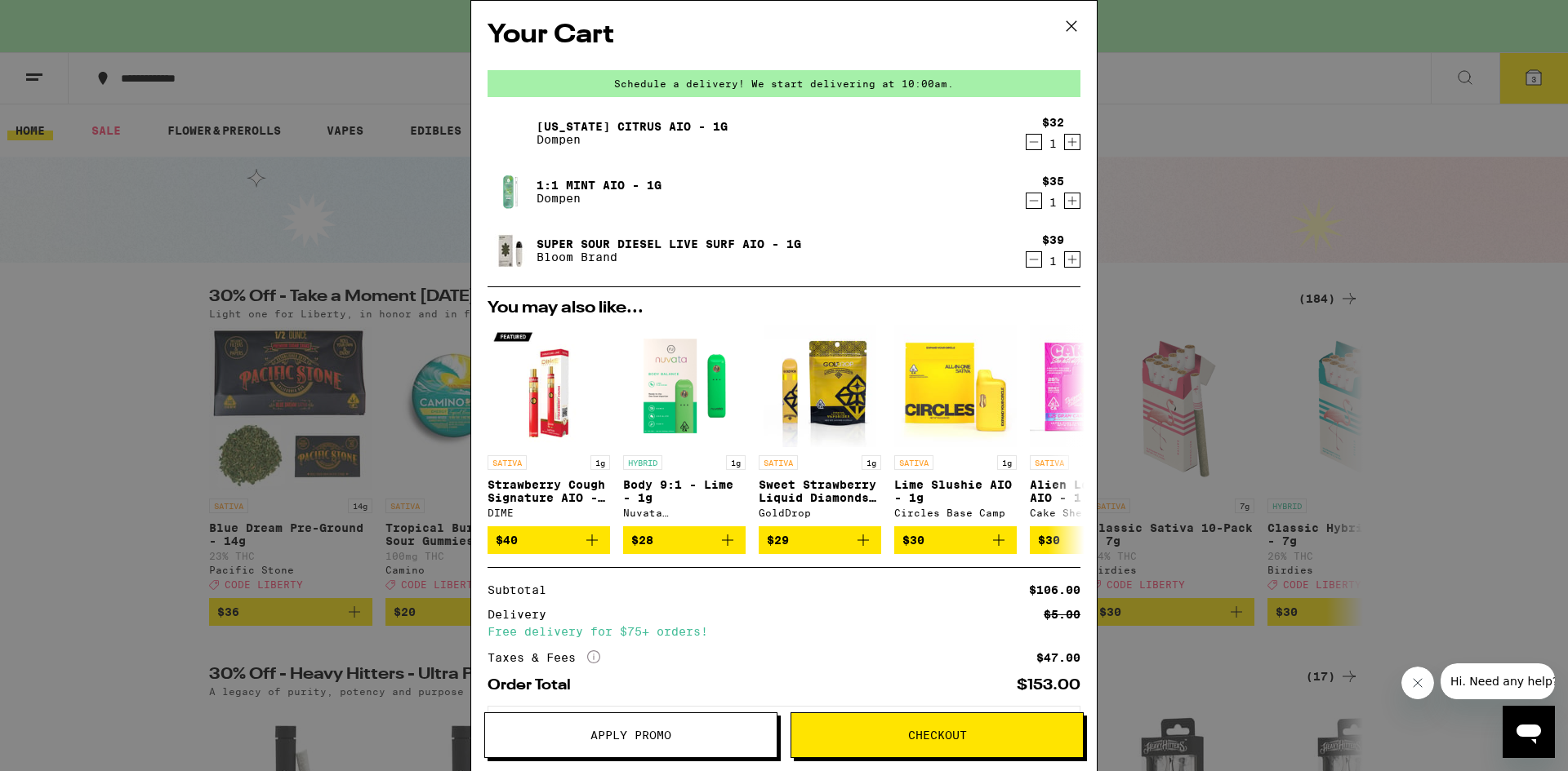
click at [654, 731] on span "Apply Promo" at bounding box center [630, 735] width 81 height 12
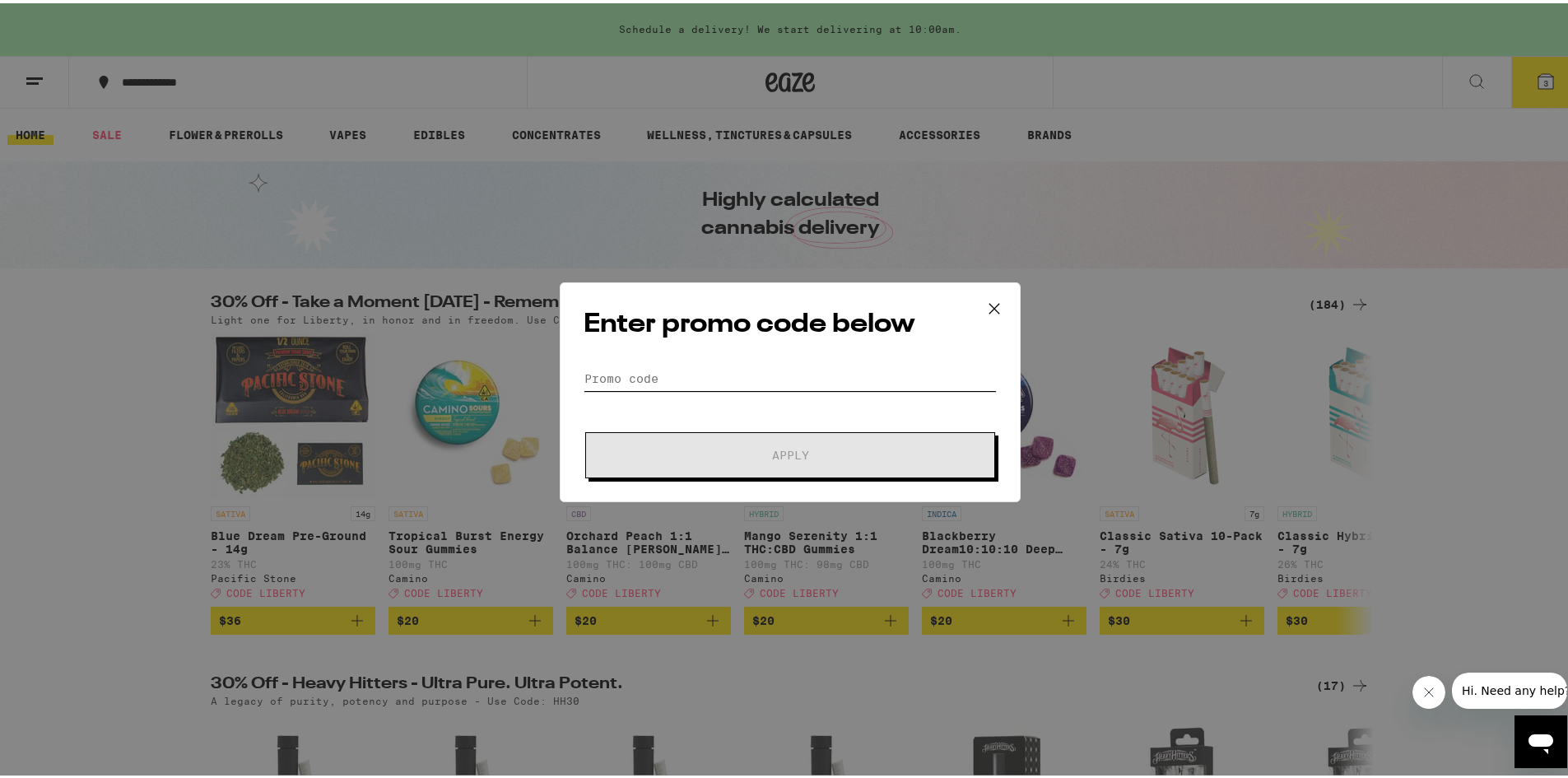
click at [634, 376] on input "Promo Code" at bounding box center [790, 375] width 413 height 24
type input ":"
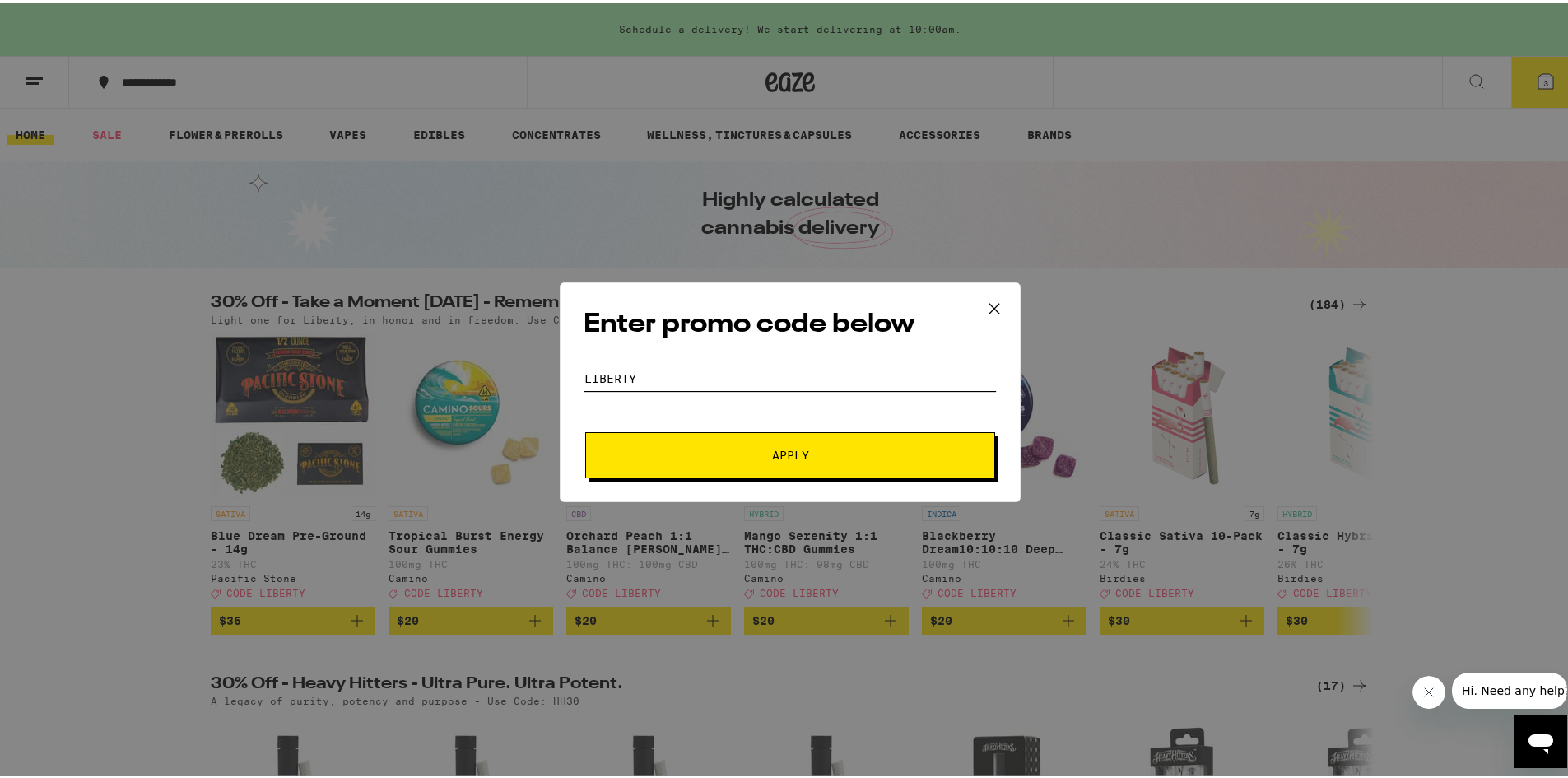
click at [886, 378] on input "LIBERTY" at bounding box center [790, 375] width 413 height 24
type input "LIBERTY"
click at [892, 405] on form "Promo Code LIBERTY Apply" at bounding box center [790, 419] width 413 height 112
click at [876, 436] on button "Apply" at bounding box center [790, 452] width 410 height 46
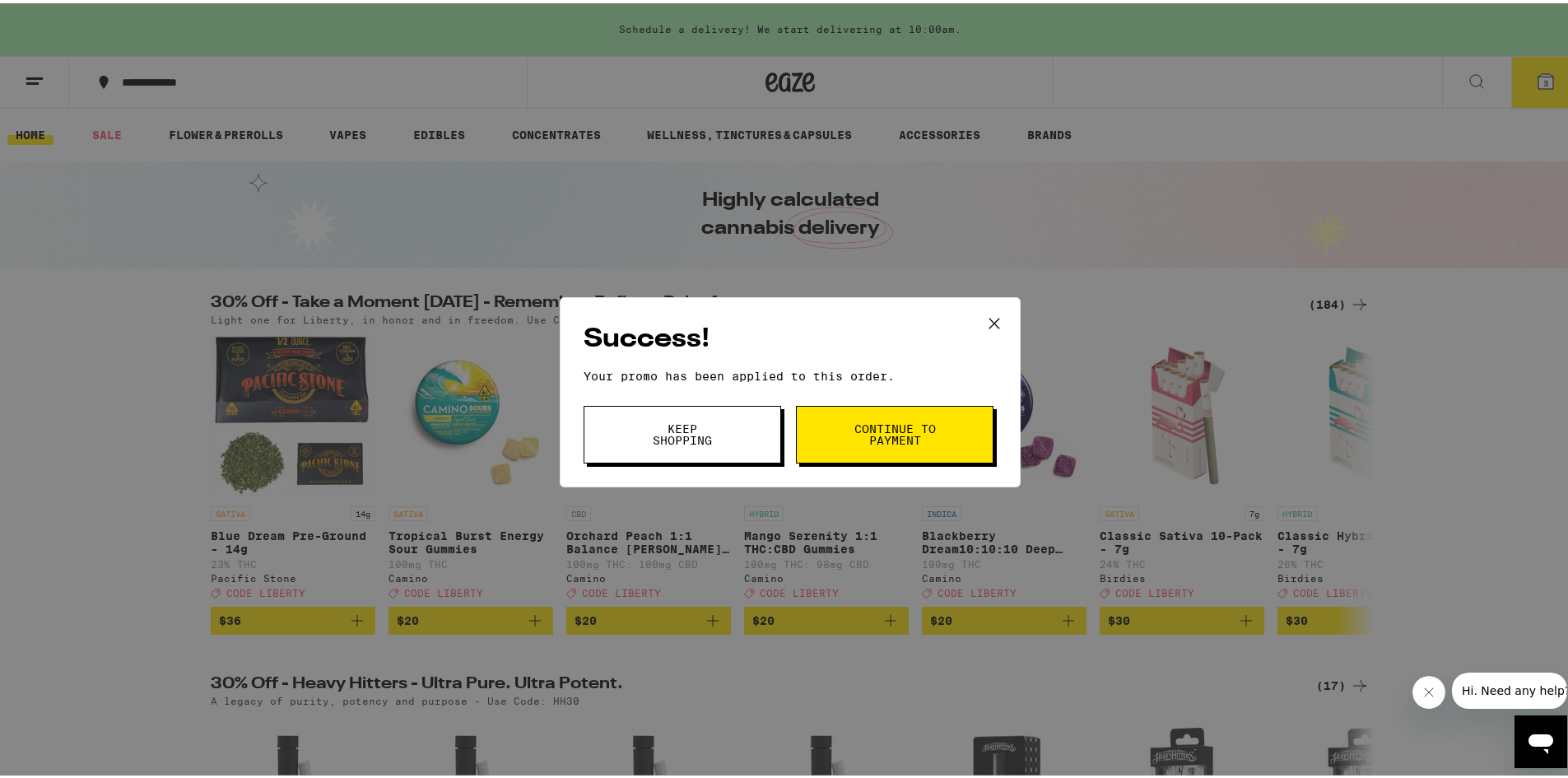
click at [827, 429] on button "Continue to payment" at bounding box center [895, 432] width 197 height 57
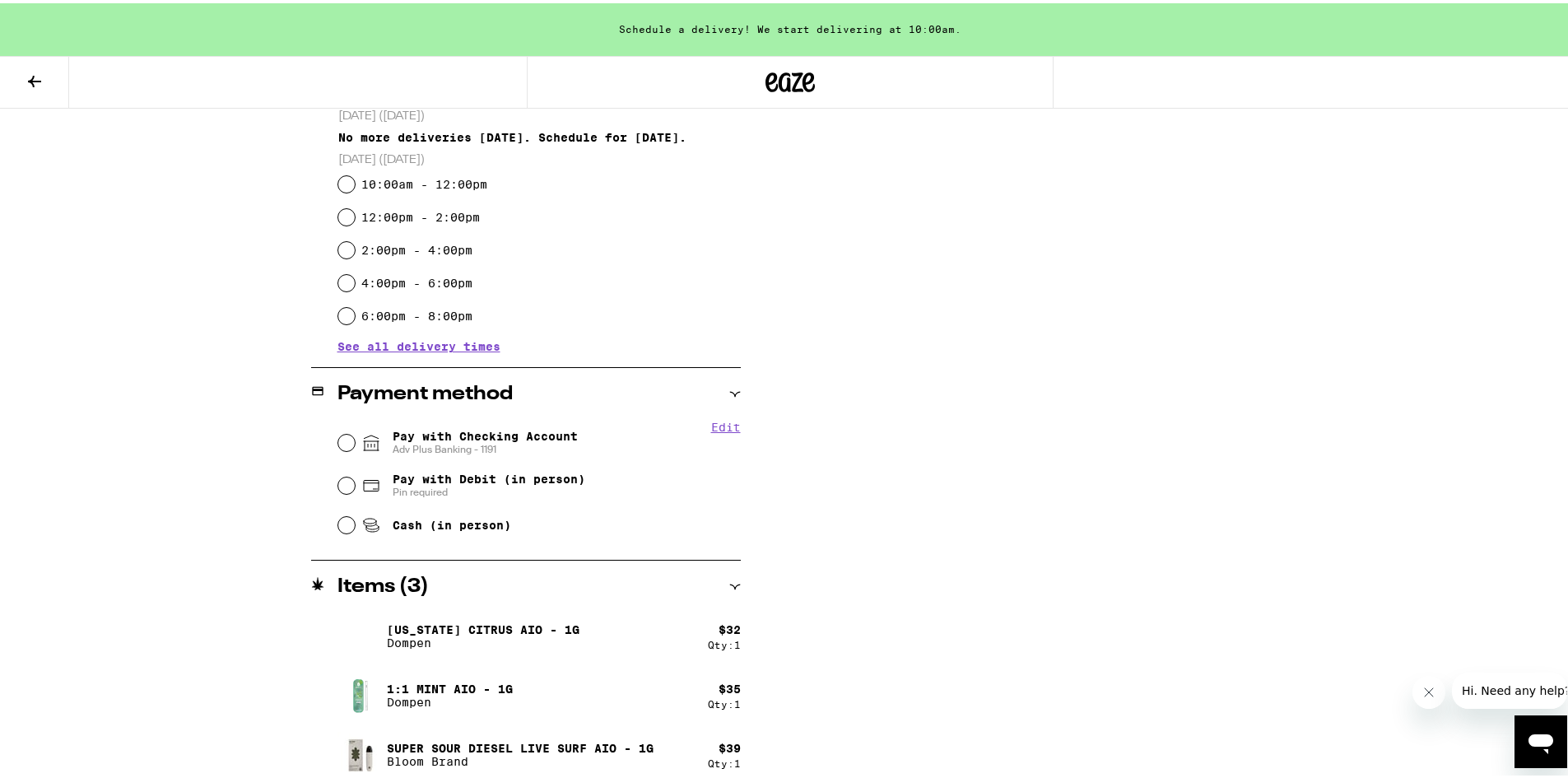
scroll to position [470, 0]
